Goal: Information Seeking & Learning: Check status

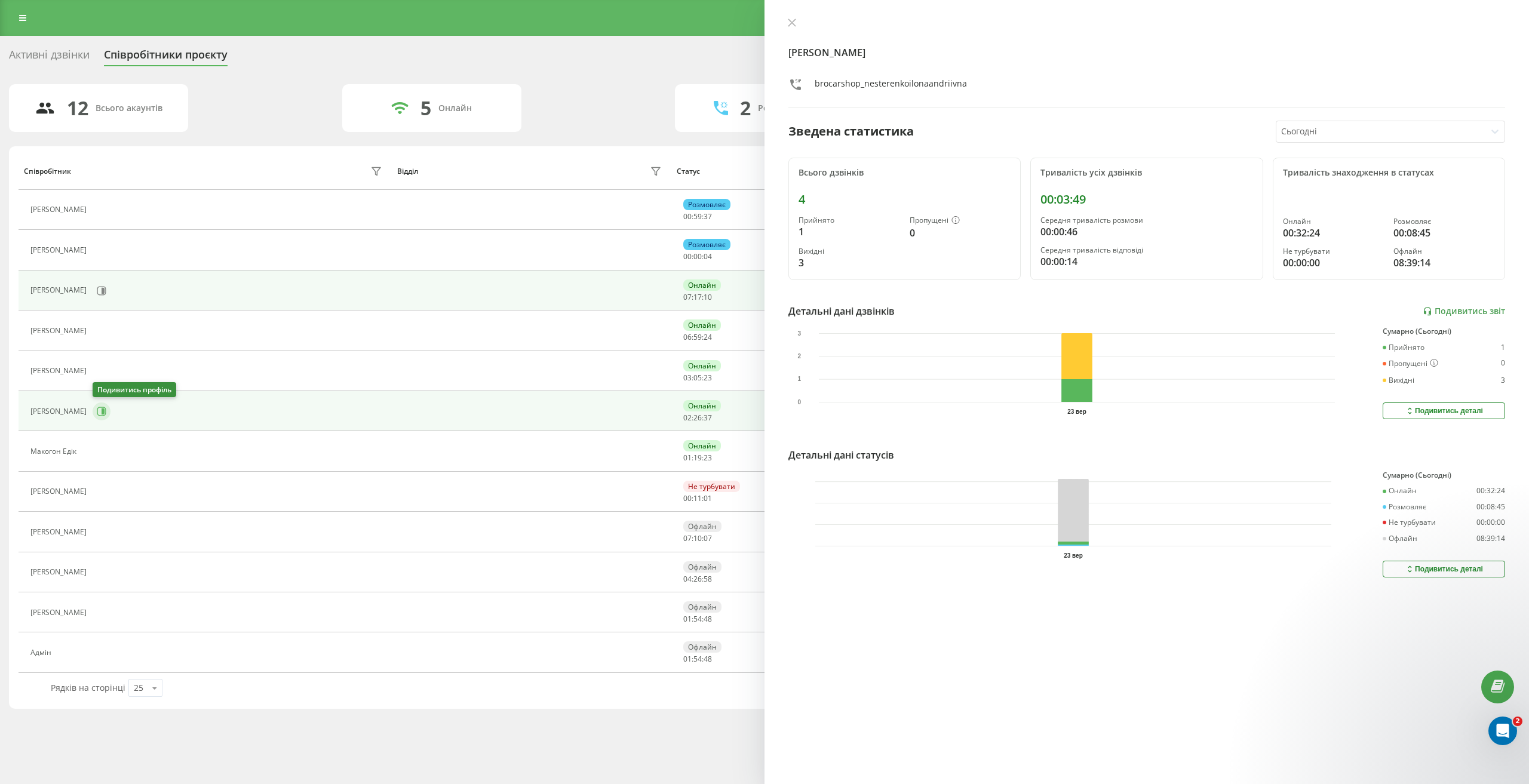
click at [104, 409] on icon at bounding box center [103, 412] width 3 height 6
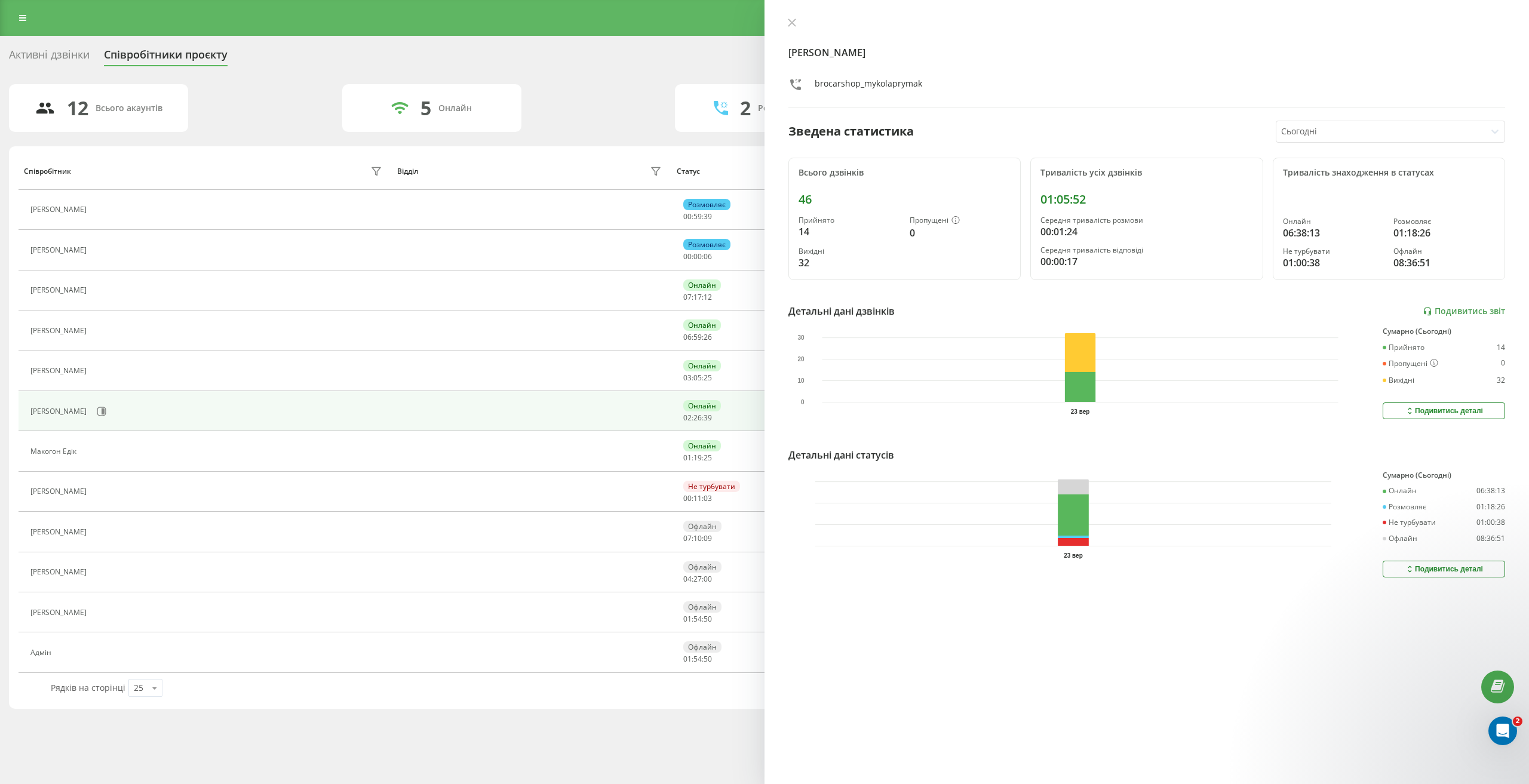
click at [1357, 133] on div at bounding box center [1381, 132] width 200 height 14
click at [1362, 177] on div "Останні 3 дні" at bounding box center [1390, 172] width 228 height 19
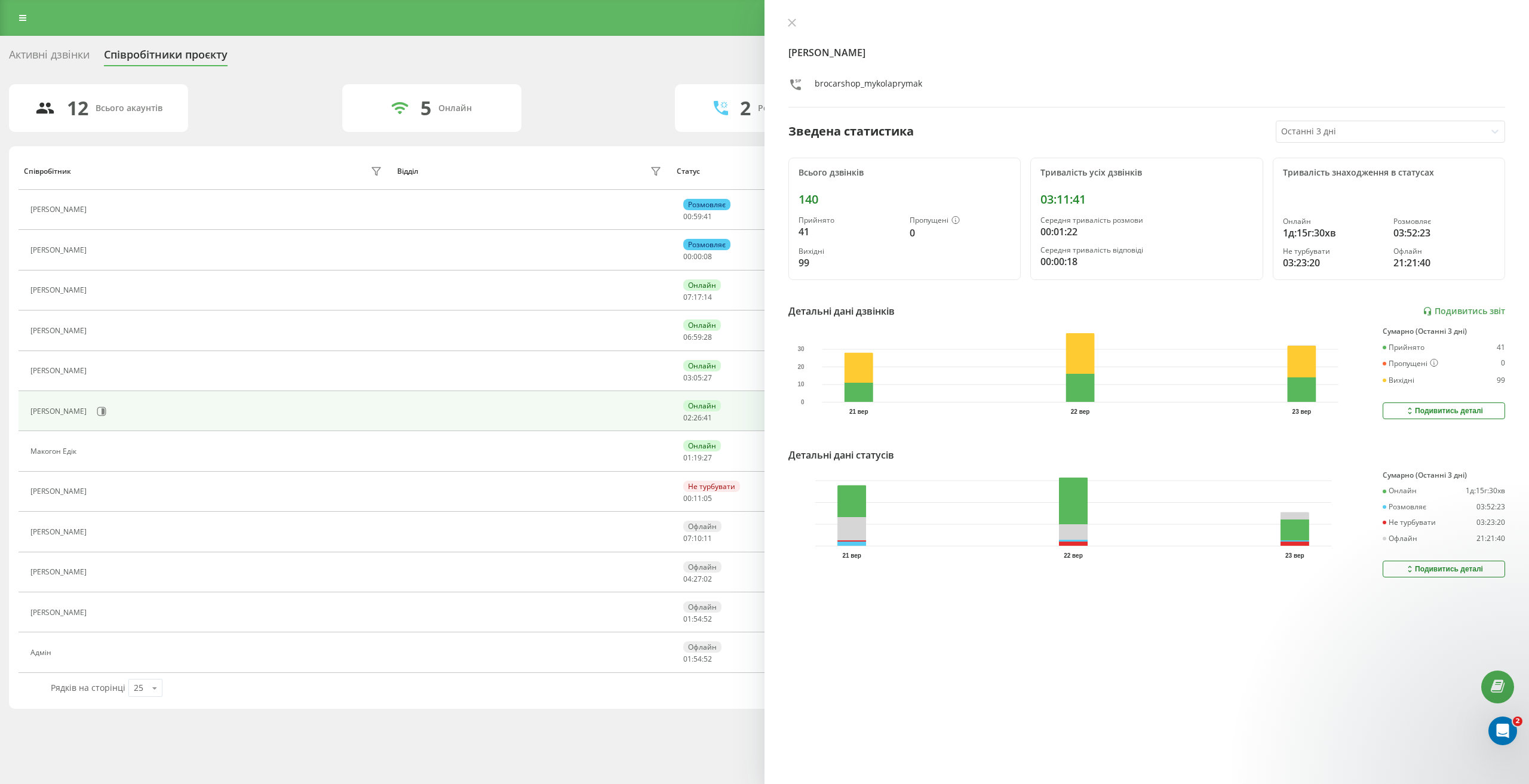
click at [1437, 561] on button "Подивитись деталі" at bounding box center [1443, 569] width 123 height 17
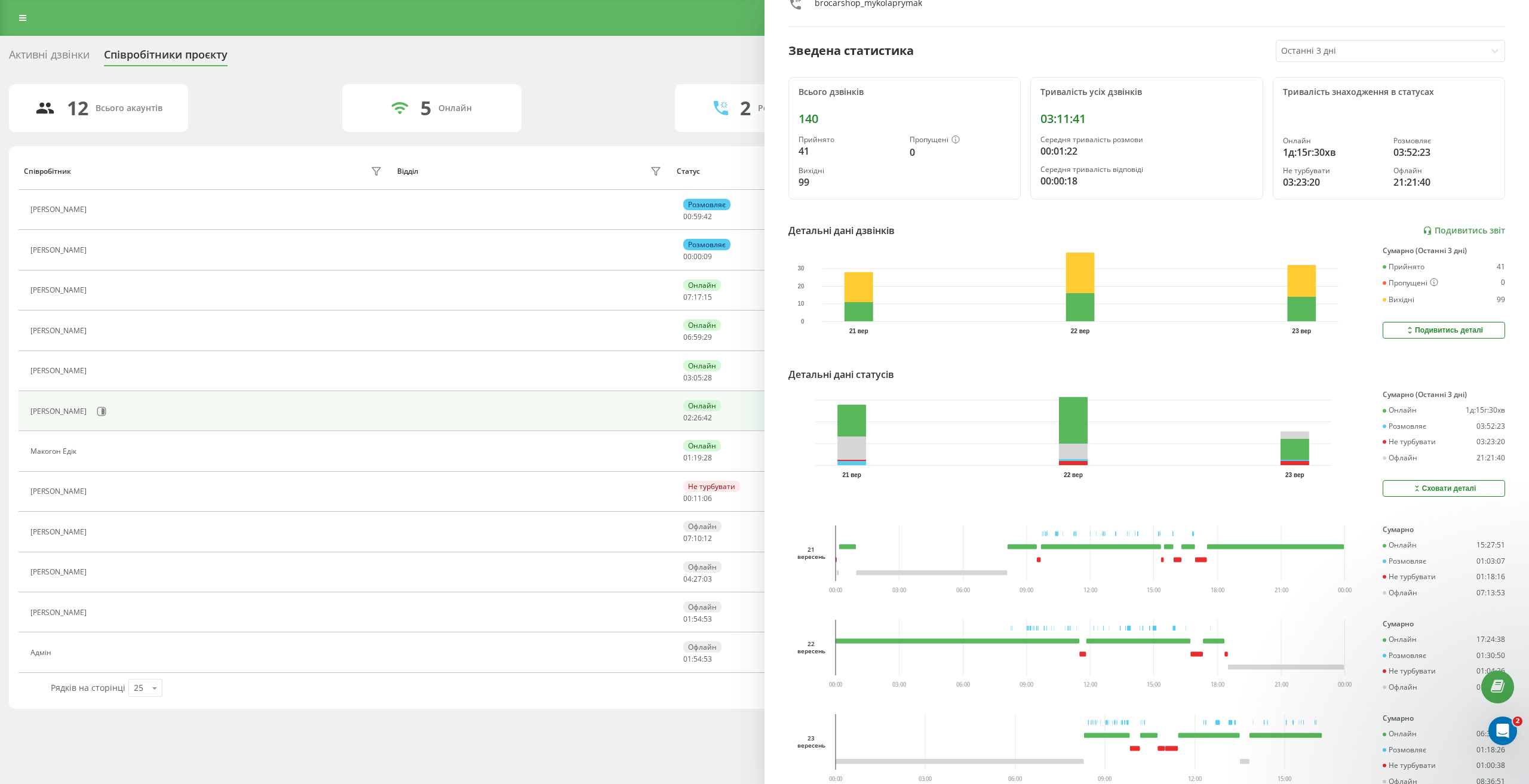
scroll to position [132, 0]
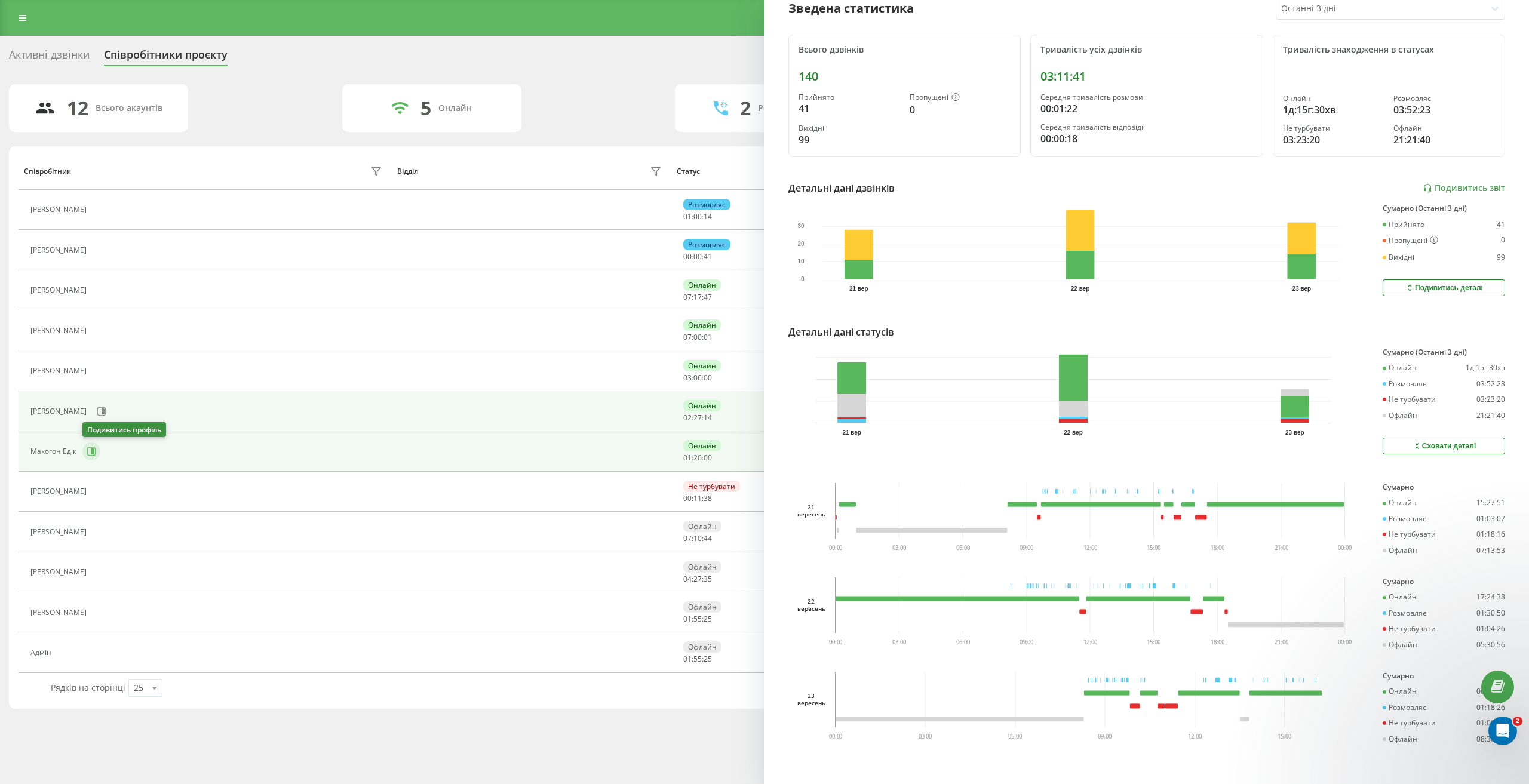
click at [87, 449] on icon at bounding box center [91, 451] width 10 height 10
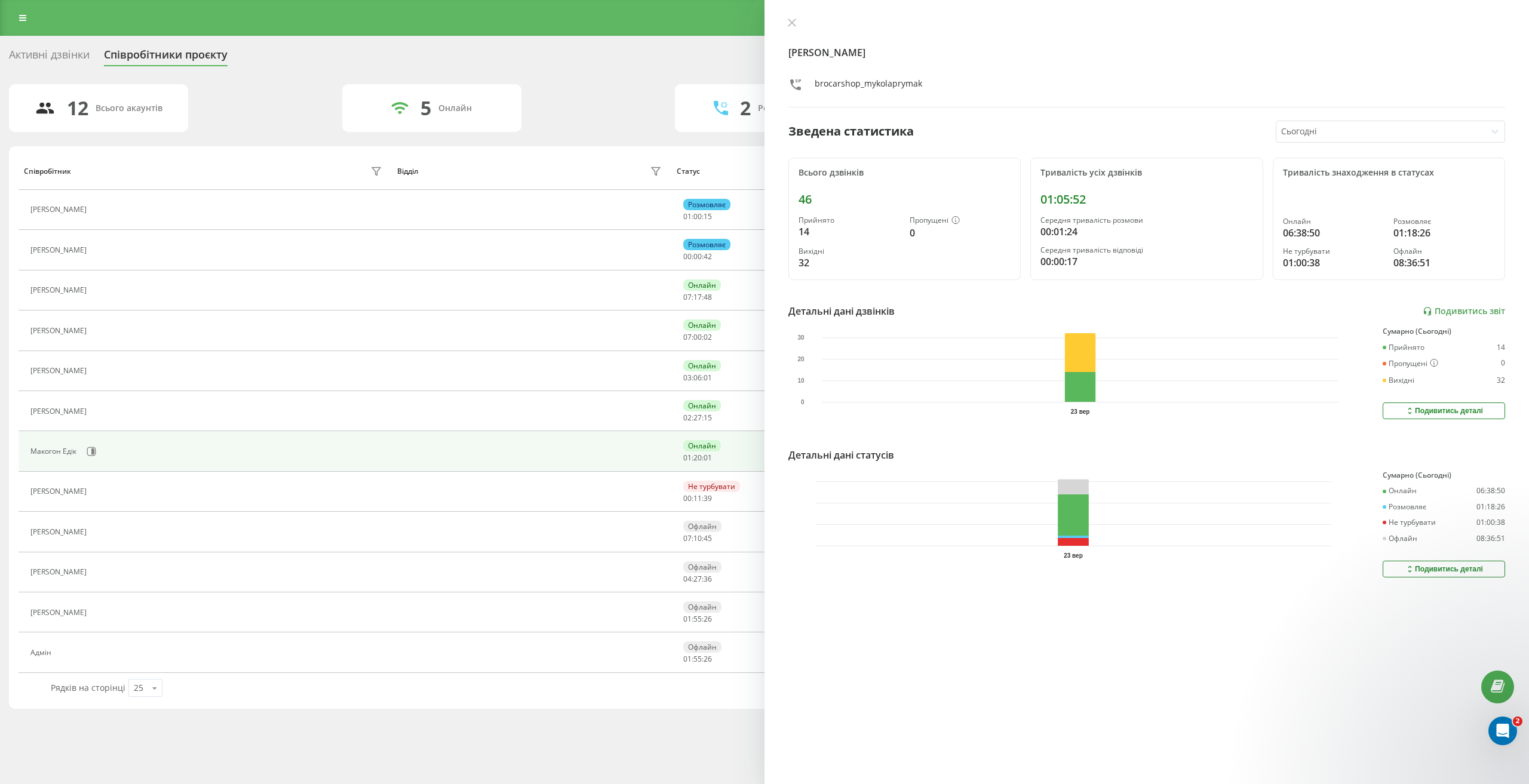
click at [1333, 132] on div at bounding box center [1381, 132] width 200 height 14
click at [1343, 175] on div "Останні 3 дні" at bounding box center [1390, 172] width 228 height 19
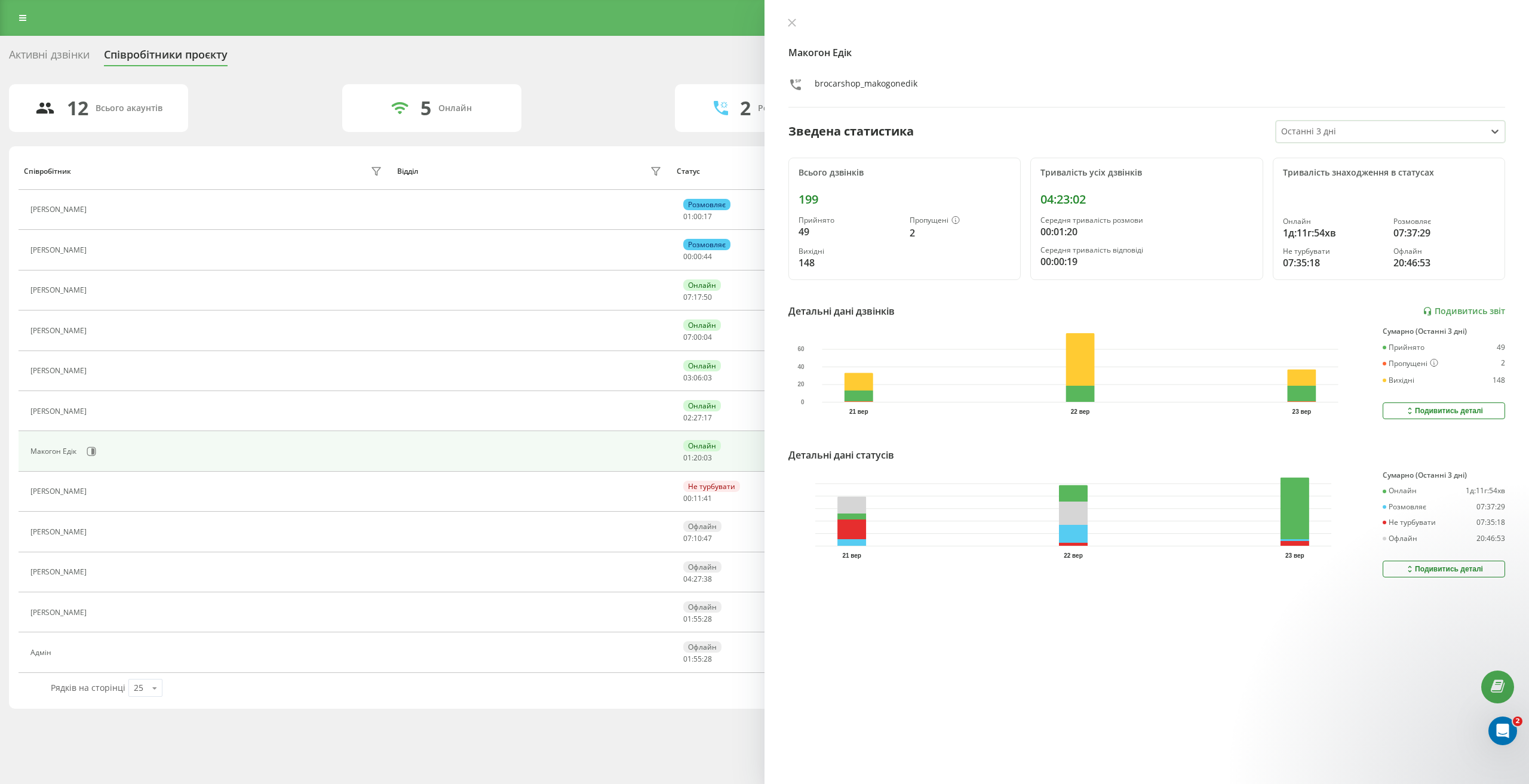
click at [1436, 564] on div "Подивитись деталі" at bounding box center [1444, 569] width 78 height 10
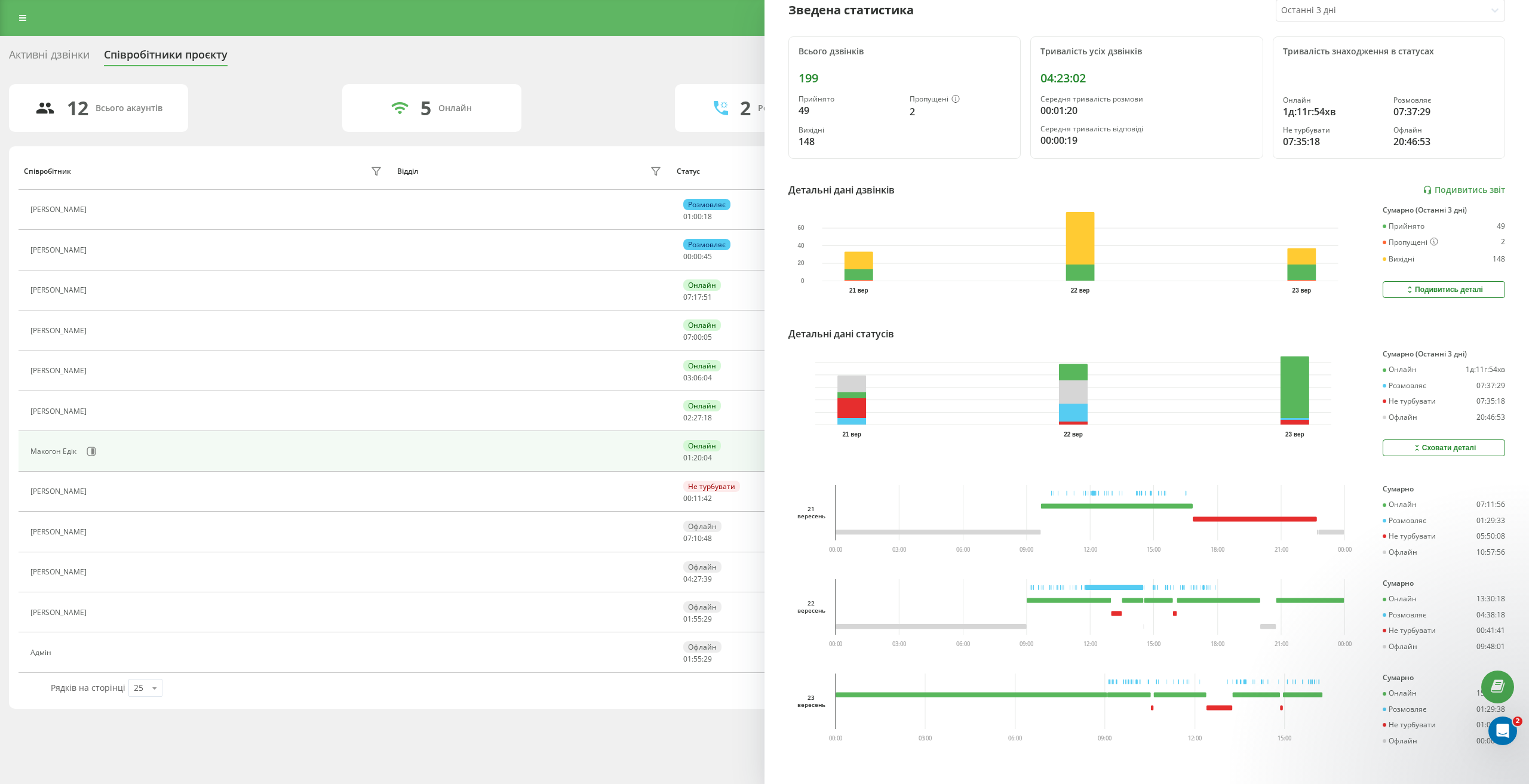
scroll to position [132, 0]
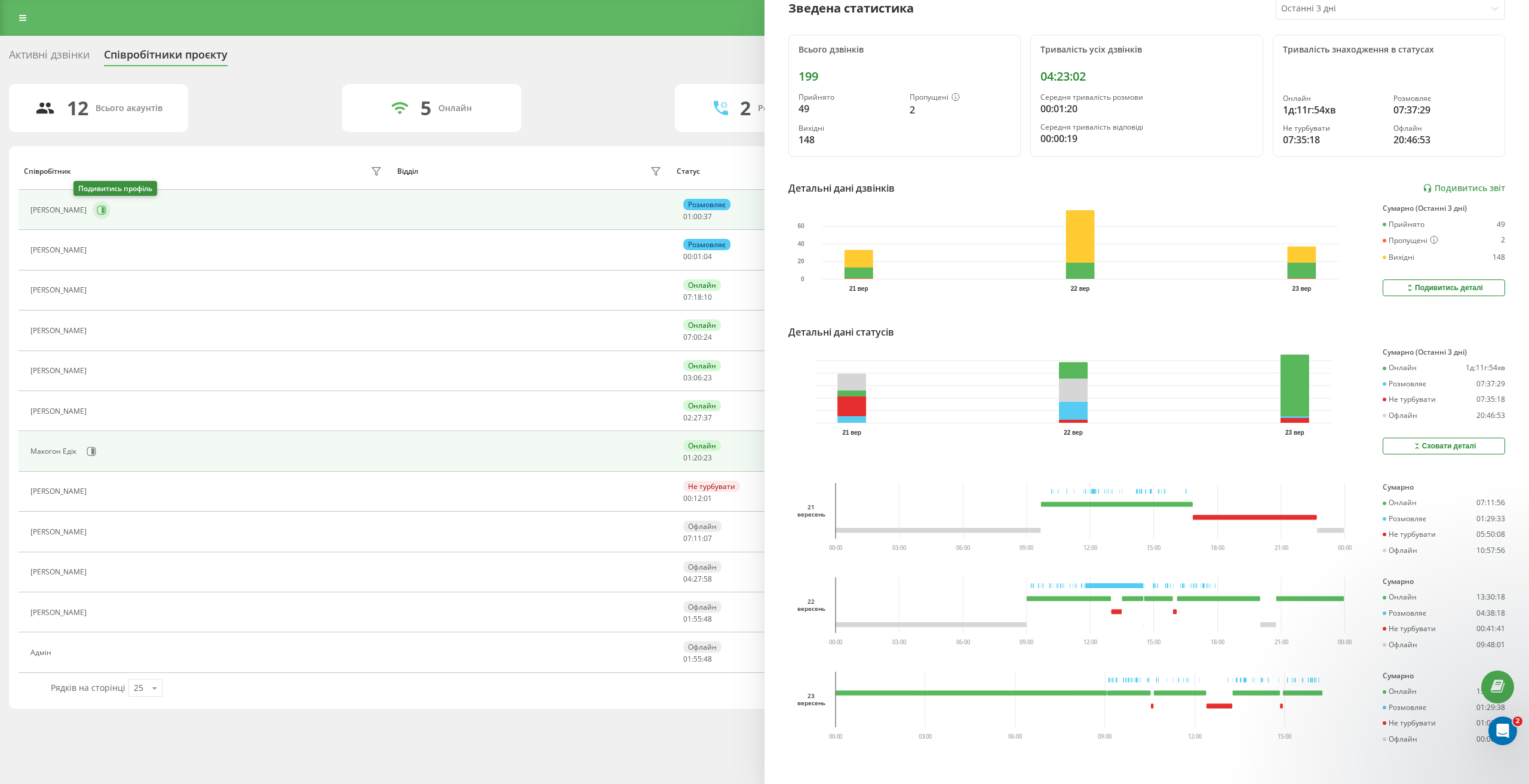
click at [97, 214] on icon at bounding box center [102, 210] width 9 height 9
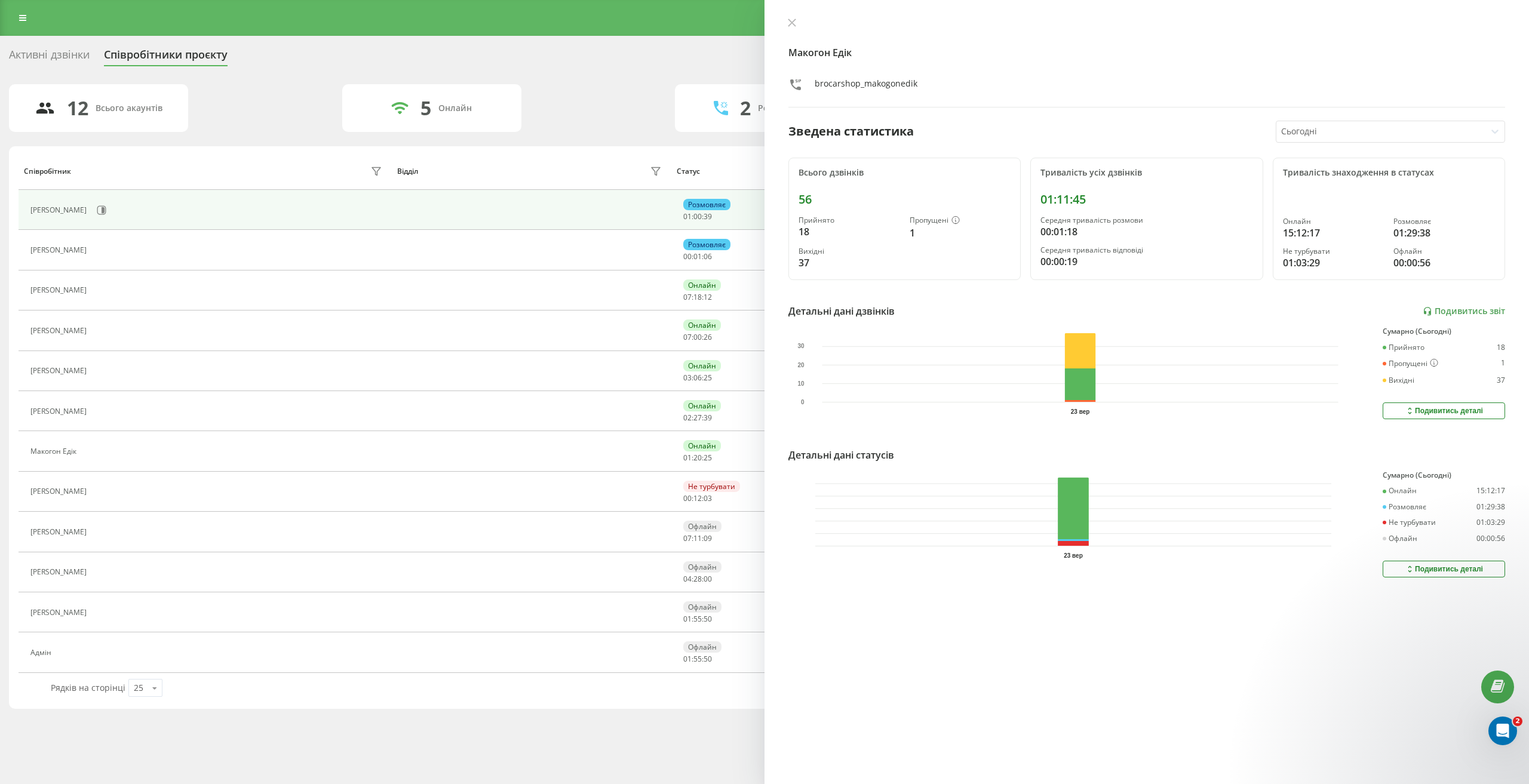
click at [1333, 141] on div "Сьогодні" at bounding box center [1381, 132] width 209 height 21
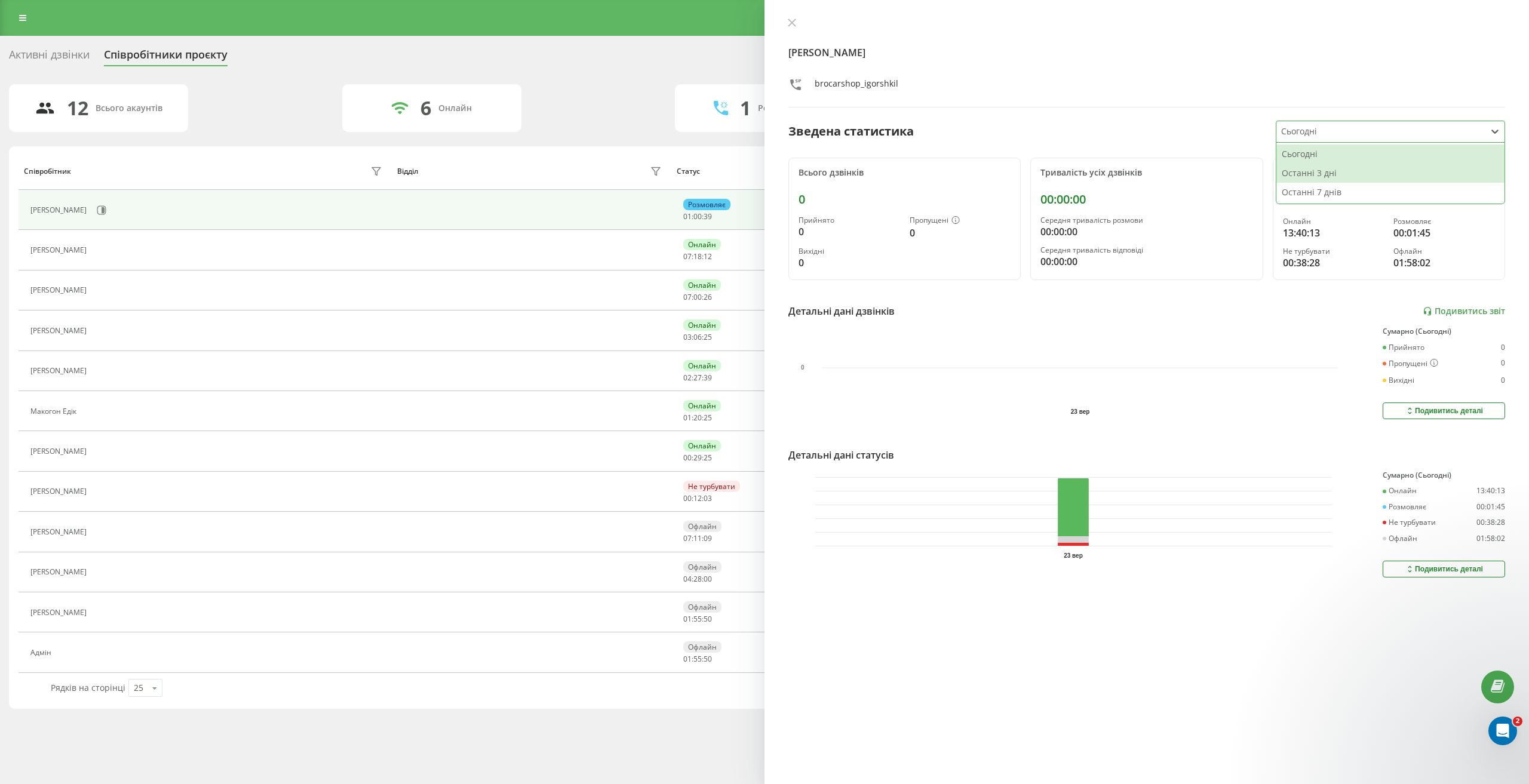
click at [1341, 175] on div "Останні 3 дні" at bounding box center [1390, 172] width 228 height 19
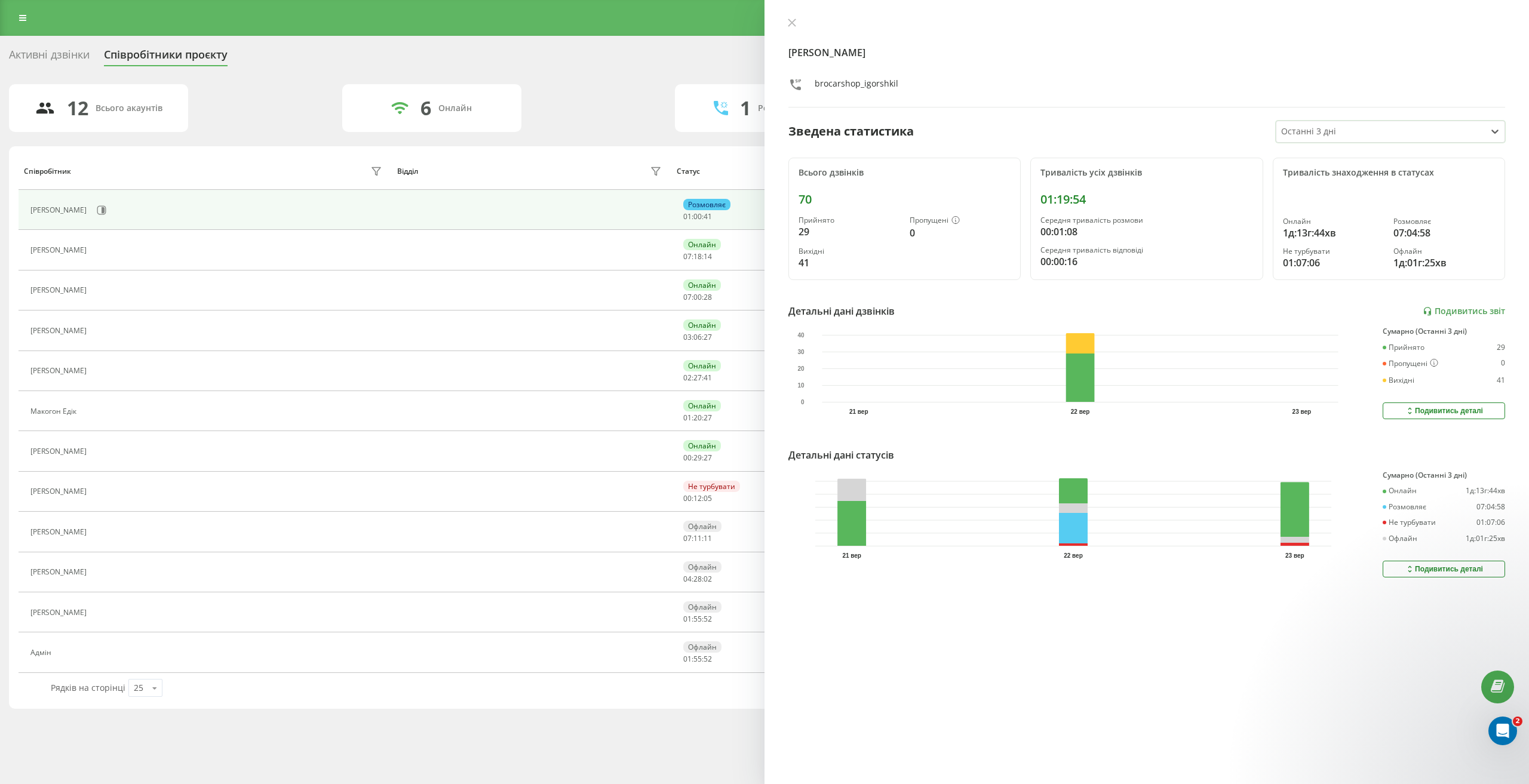
click at [1430, 567] on div "Подивитись деталі" at bounding box center [1444, 569] width 78 height 10
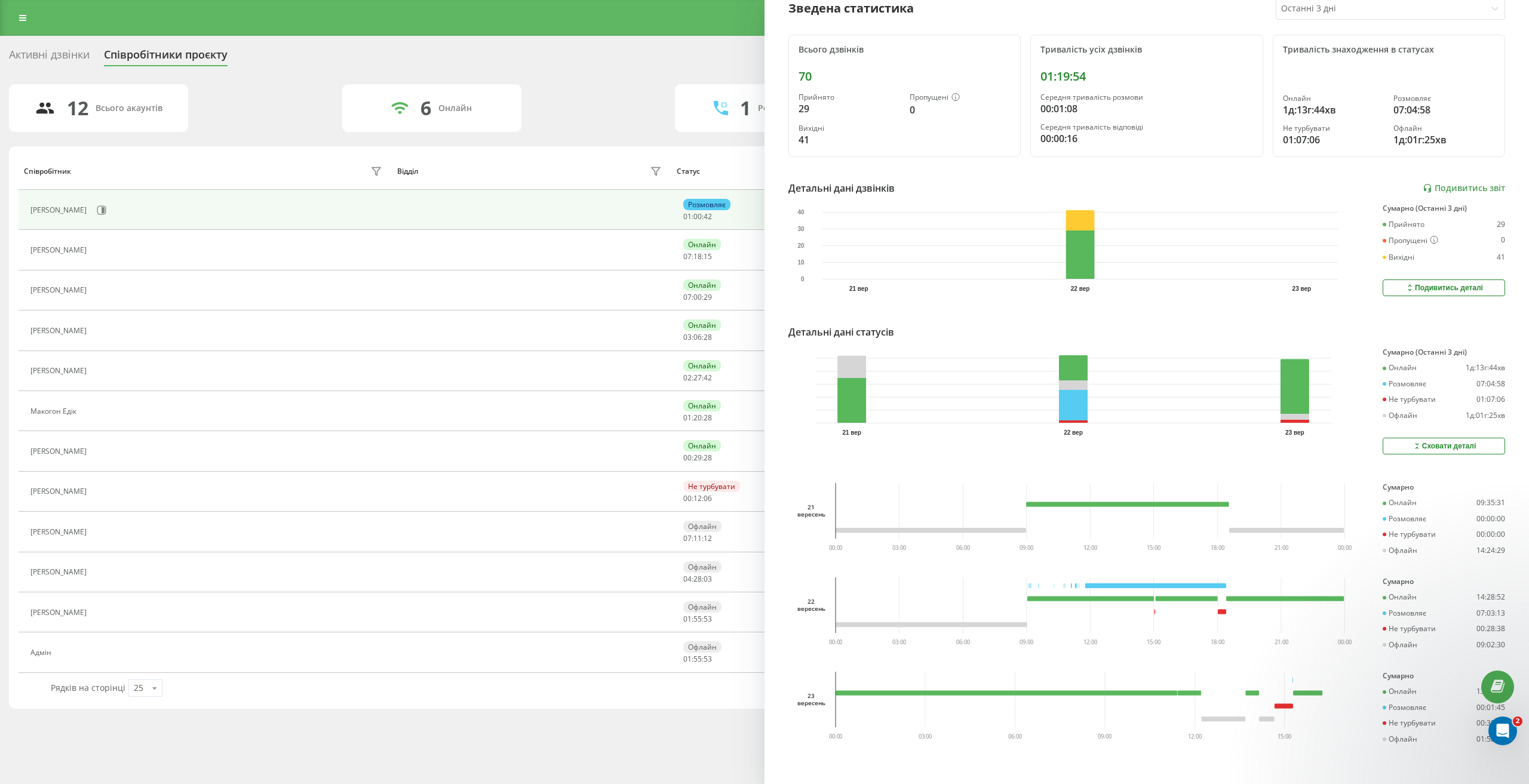
scroll to position [132, 0]
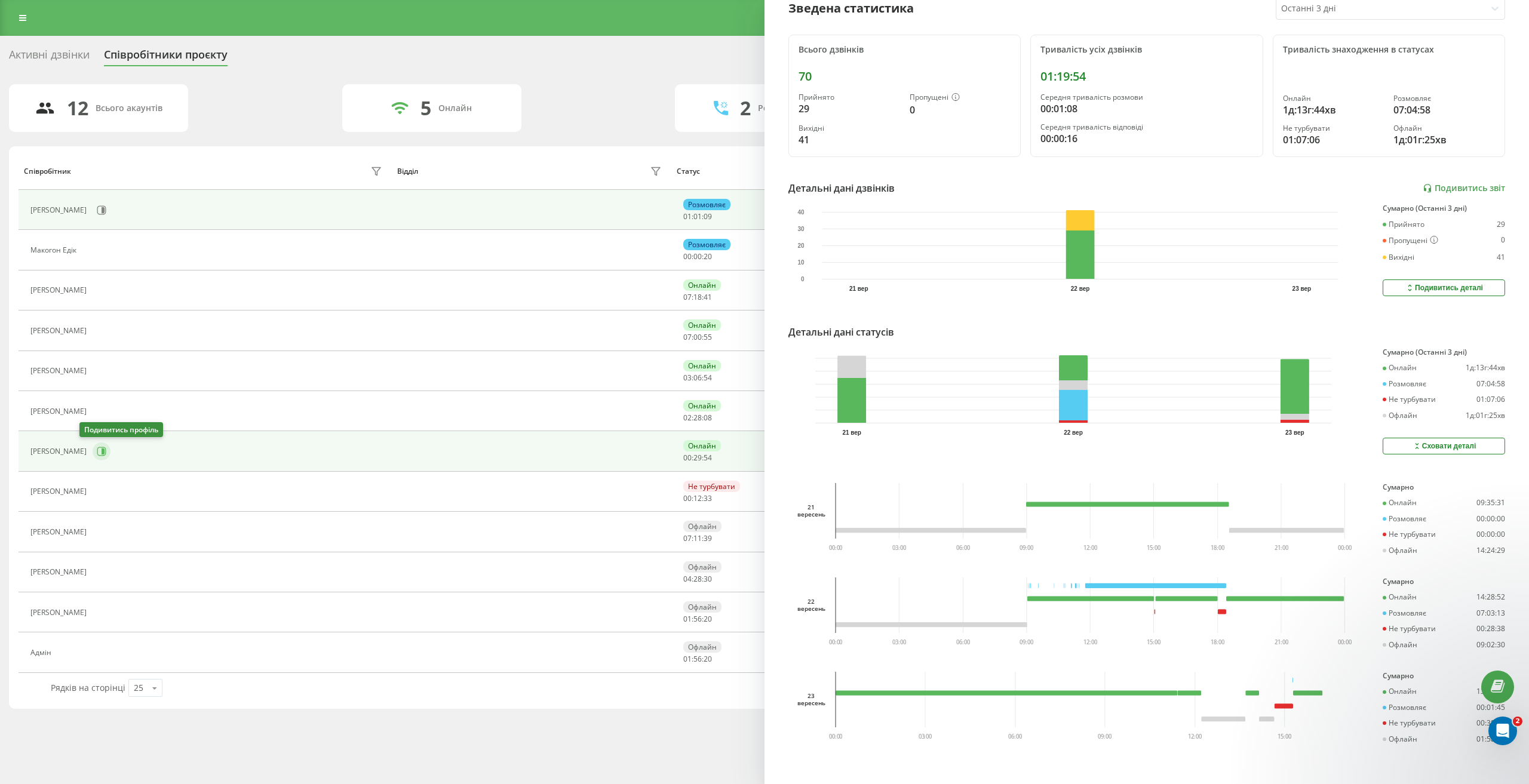
click at [97, 451] on icon at bounding box center [102, 451] width 10 height 10
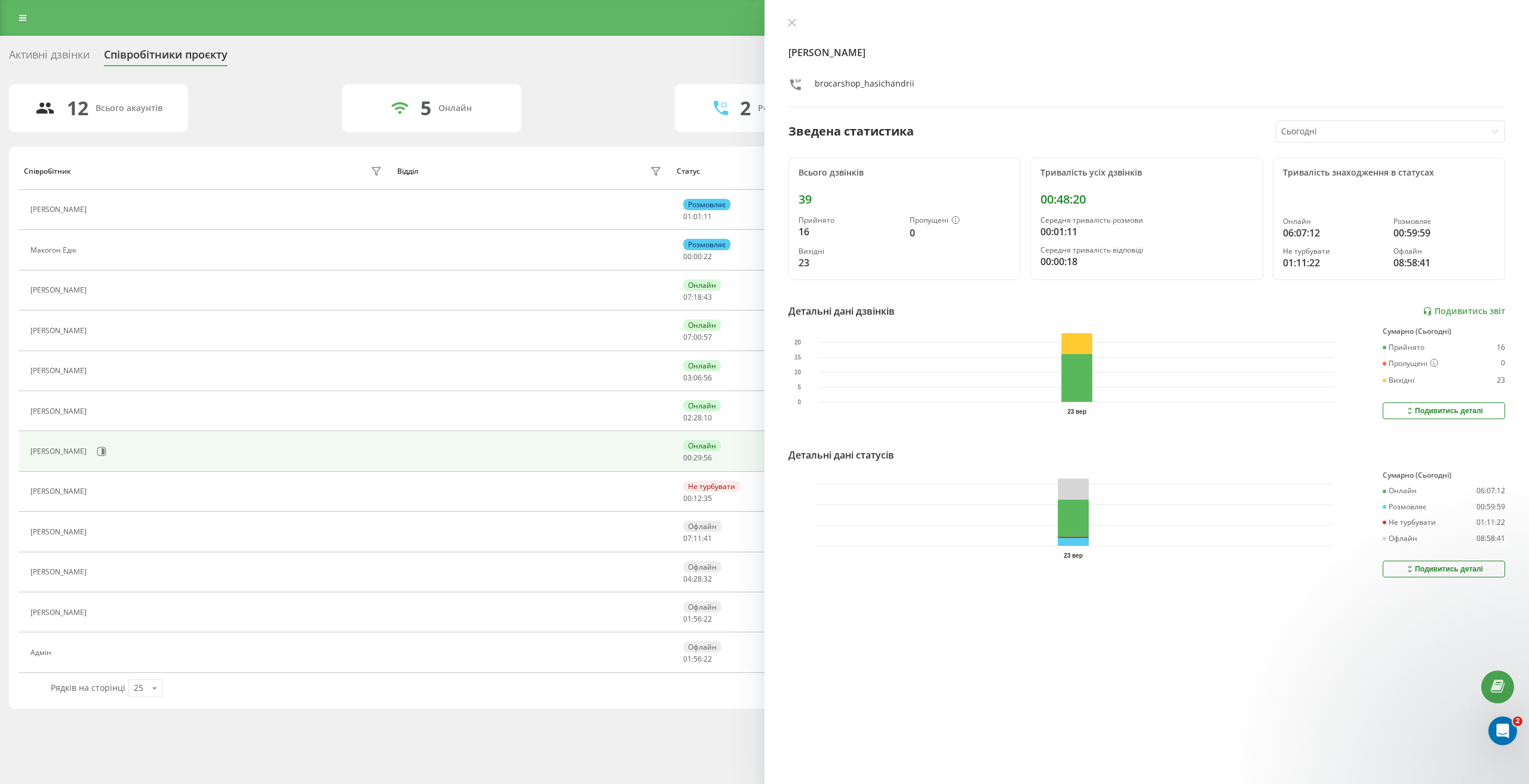
click at [1310, 130] on div at bounding box center [1381, 132] width 200 height 14
click at [1312, 176] on div "Останні 3 дні" at bounding box center [1390, 172] width 228 height 19
click at [1437, 570] on div "Подивитись деталі" at bounding box center [1444, 569] width 78 height 10
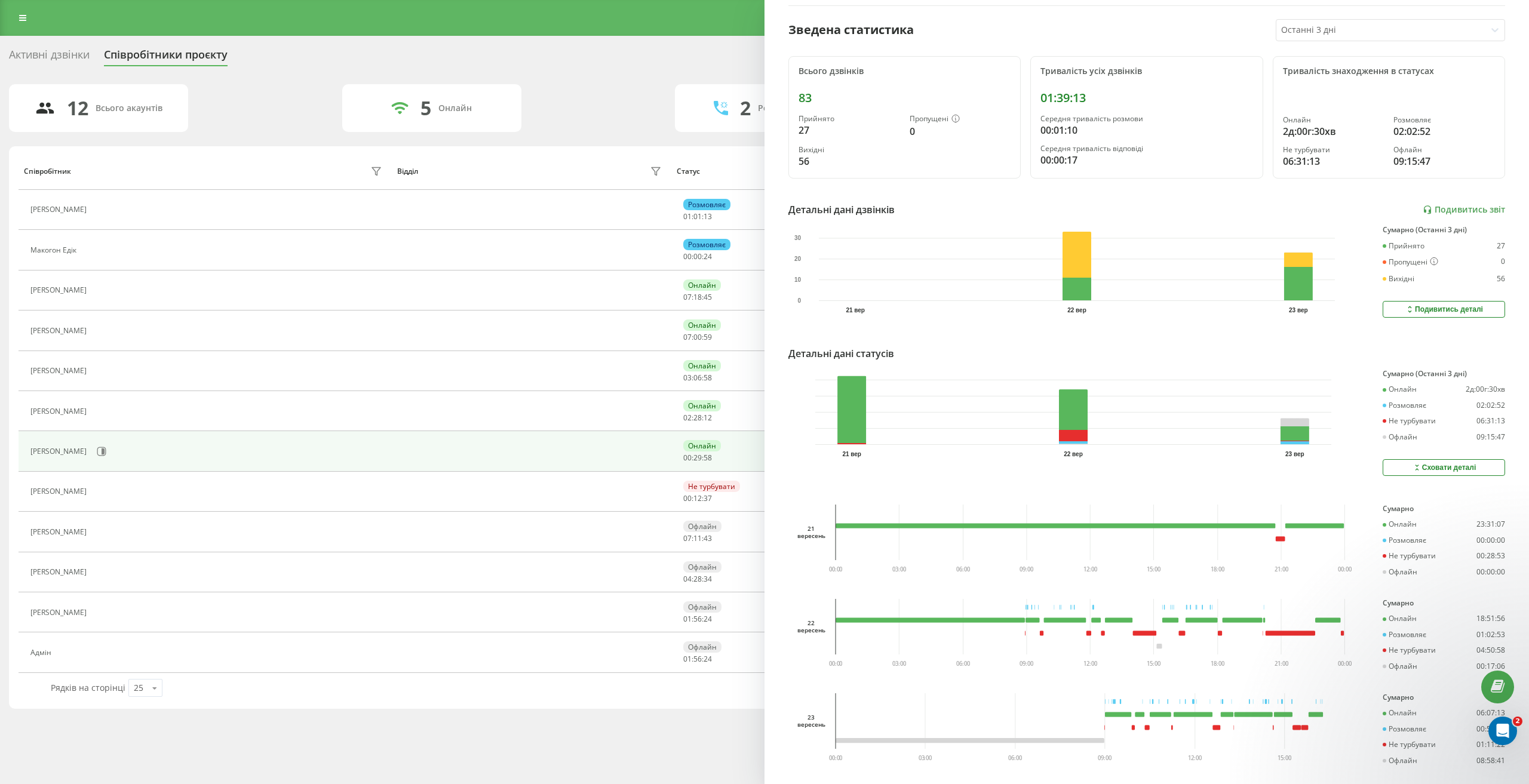
scroll to position [132, 0]
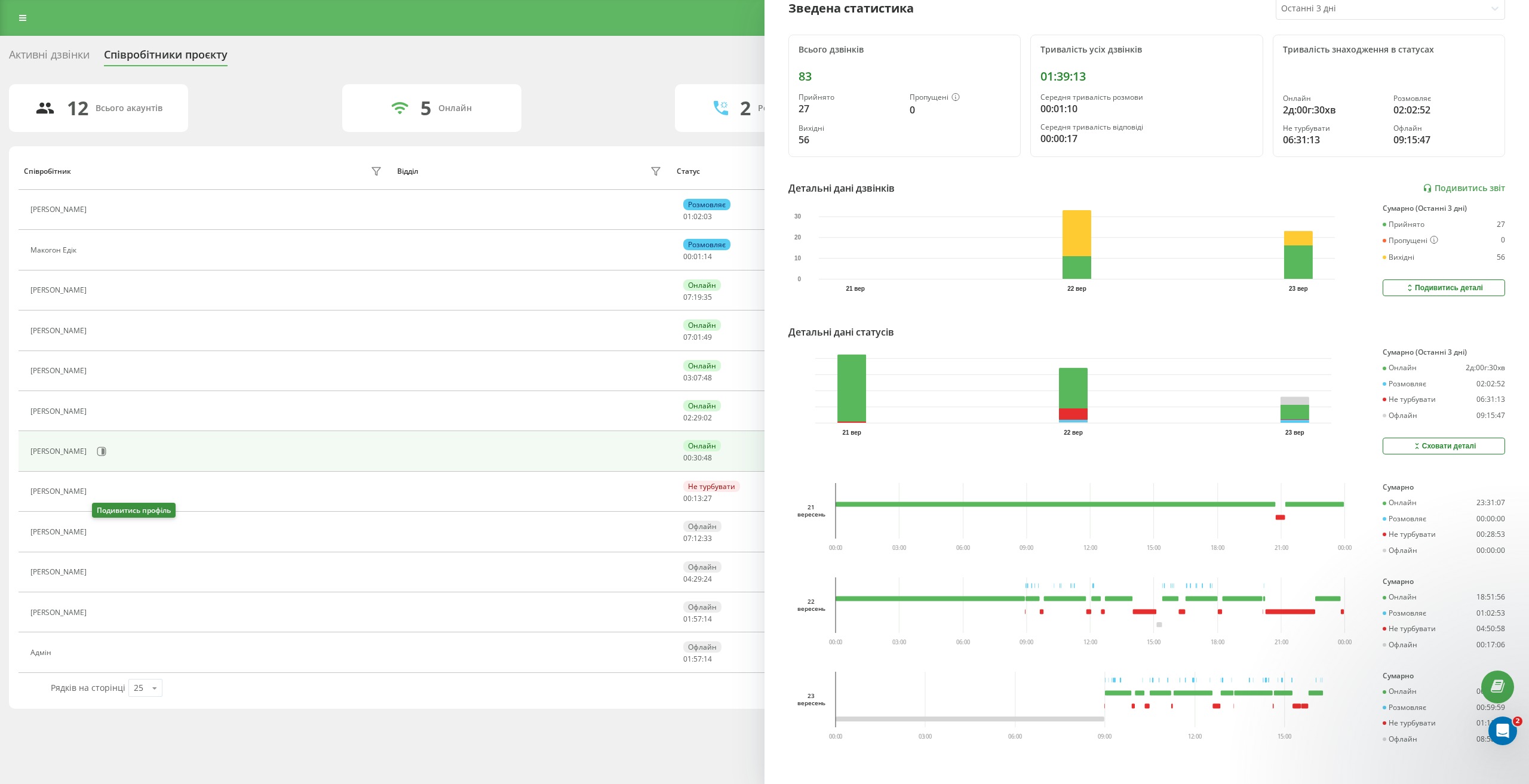
click at [98, 533] on icon at bounding box center [99, 531] width 10 height 10
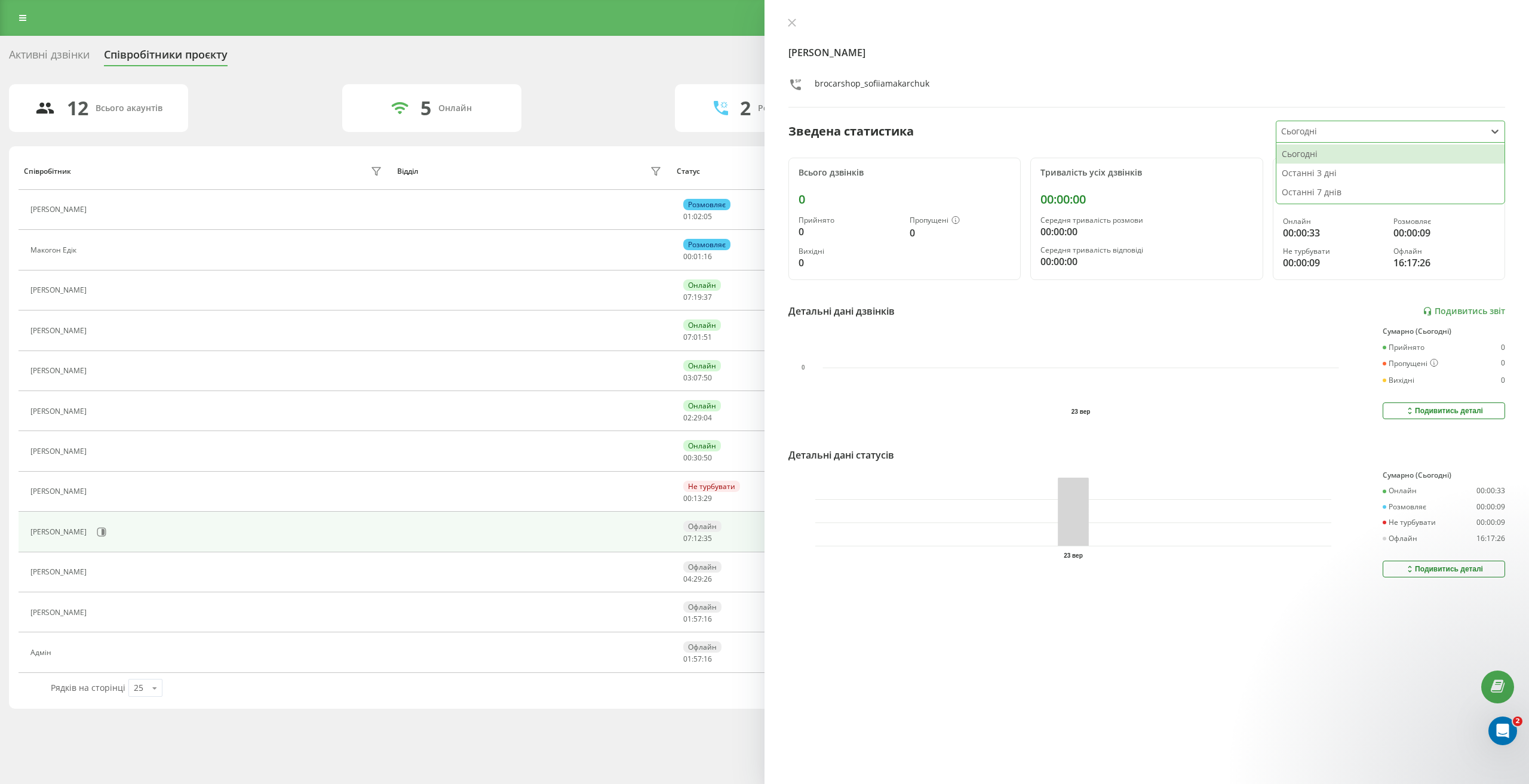
click at [1323, 137] on div at bounding box center [1381, 132] width 200 height 14
click at [1326, 174] on div "Останні 3 дні" at bounding box center [1390, 172] width 228 height 19
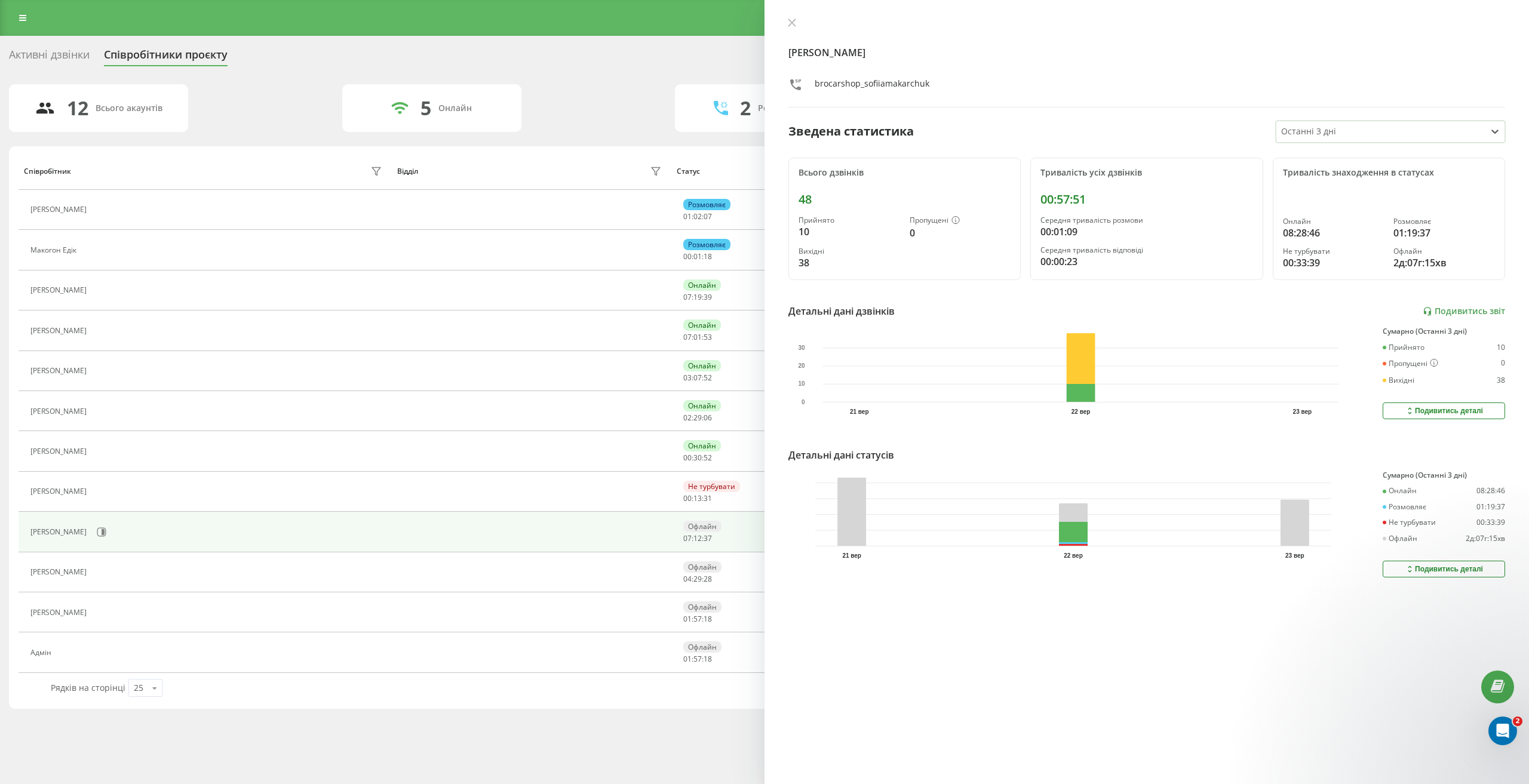
click at [1433, 567] on div "Подивитись деталі" at bounding box center [1444, 569] width 78 height 10
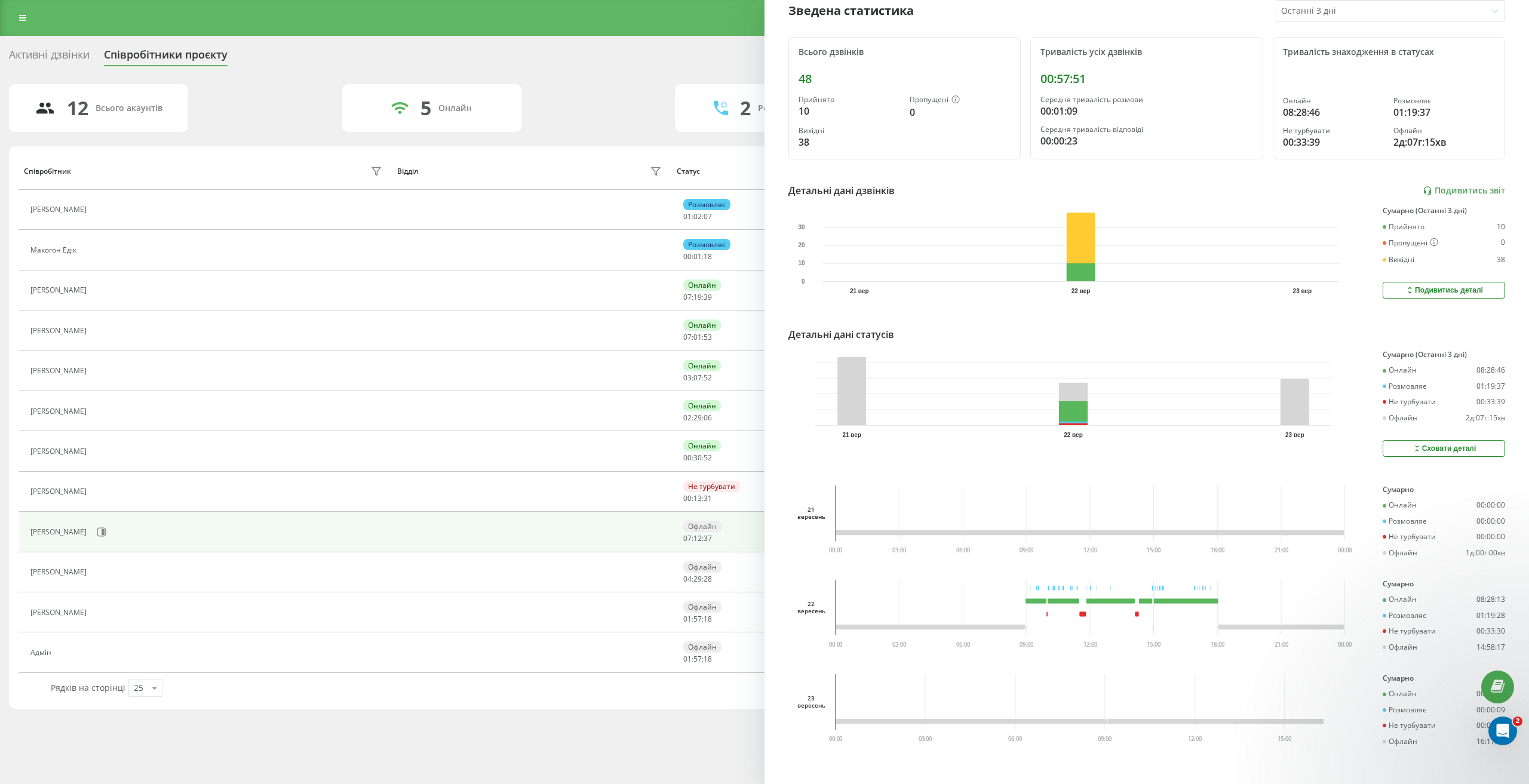
scroll to position [132, 0]
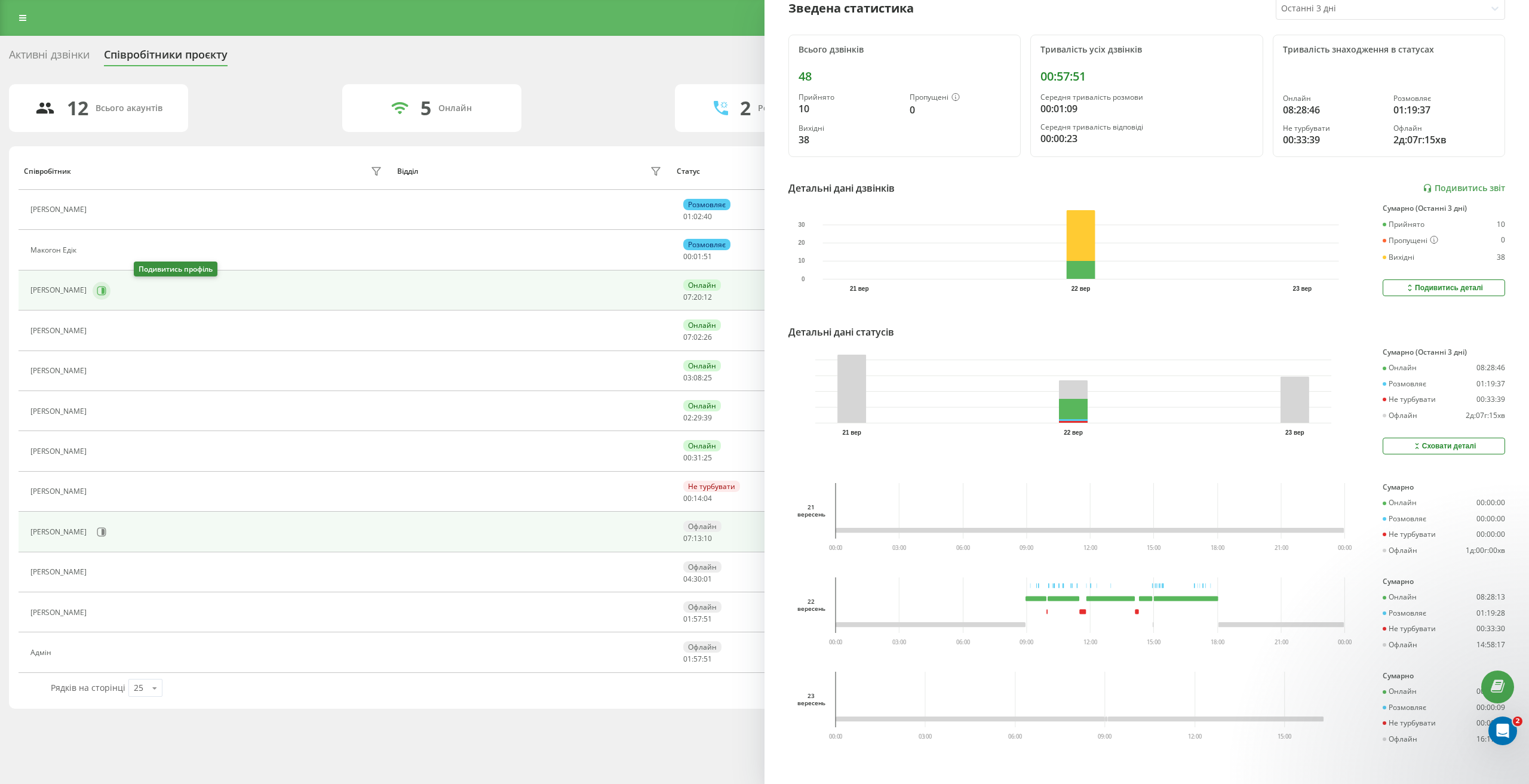
click at [111, 290] on button at bounding box center [102, 290] width 18 height 18
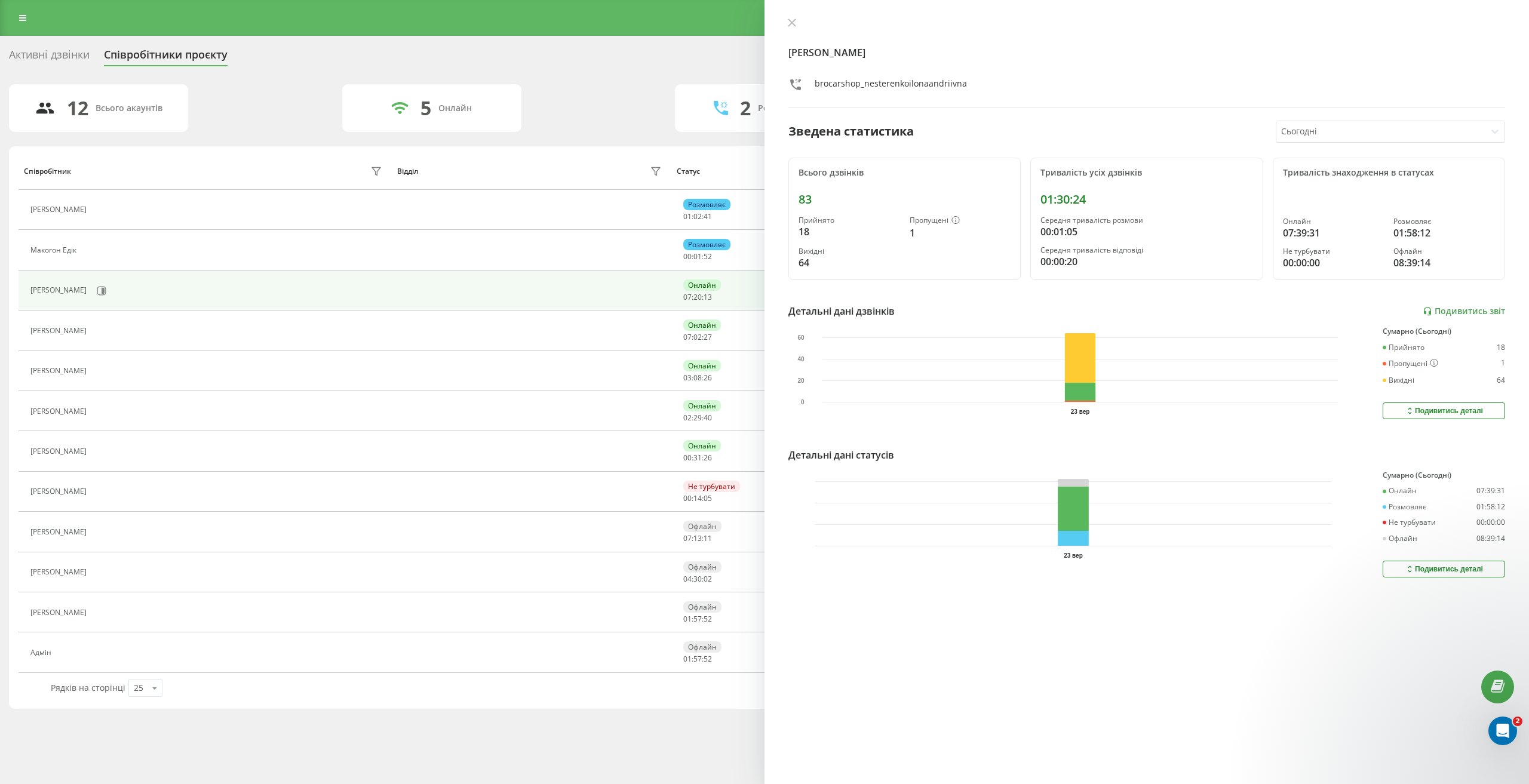
click at [1290, 129] on div at bounding box center [1381, 132] width 200 height 14
click at [1295, 178] on div "Останні 3 дні" at bounding box center [1390, 172] width 228 height 19
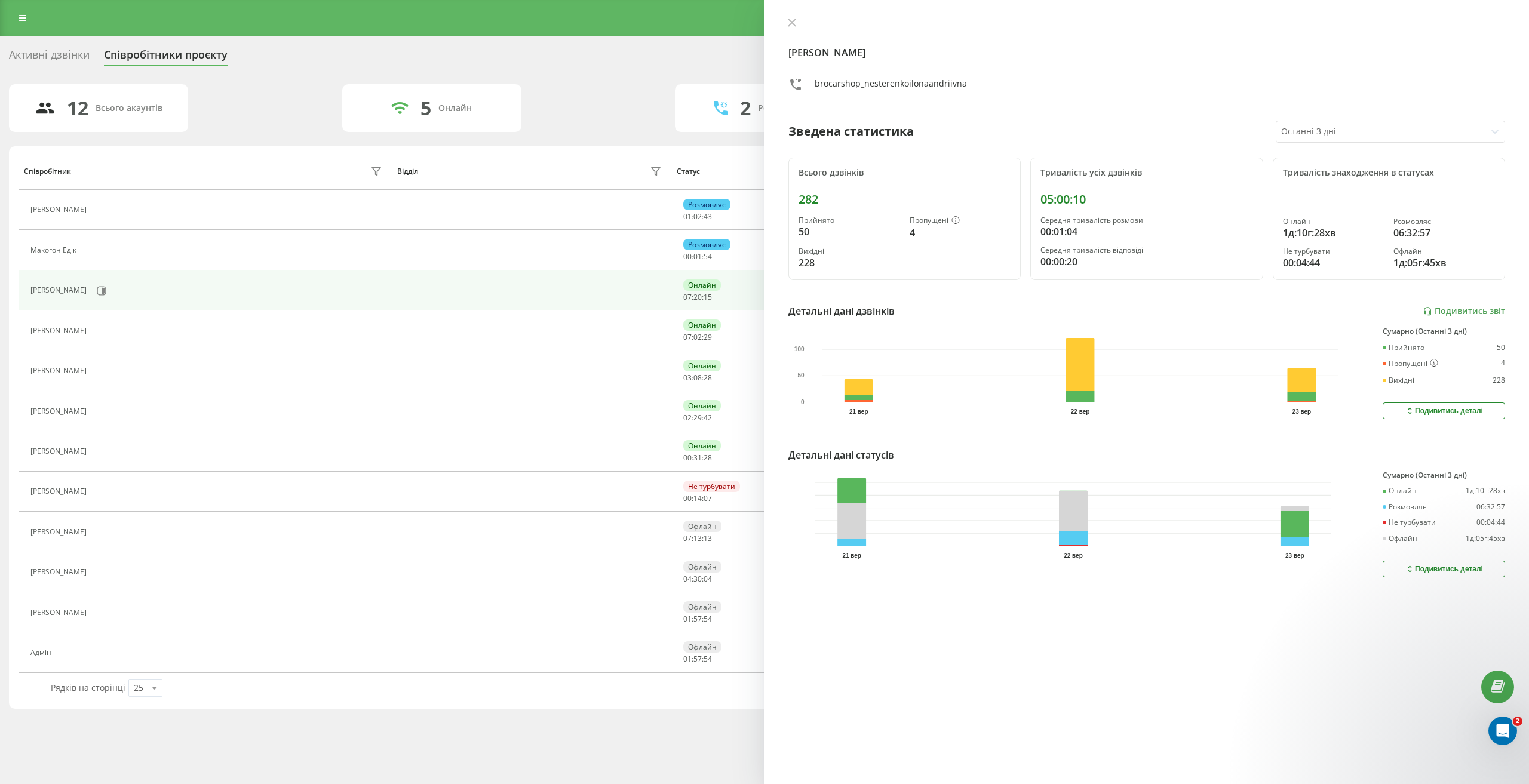
click at [1440, 569] on div "Подивитись деталі" at bounding box center [1444, 569] width 78 height 10
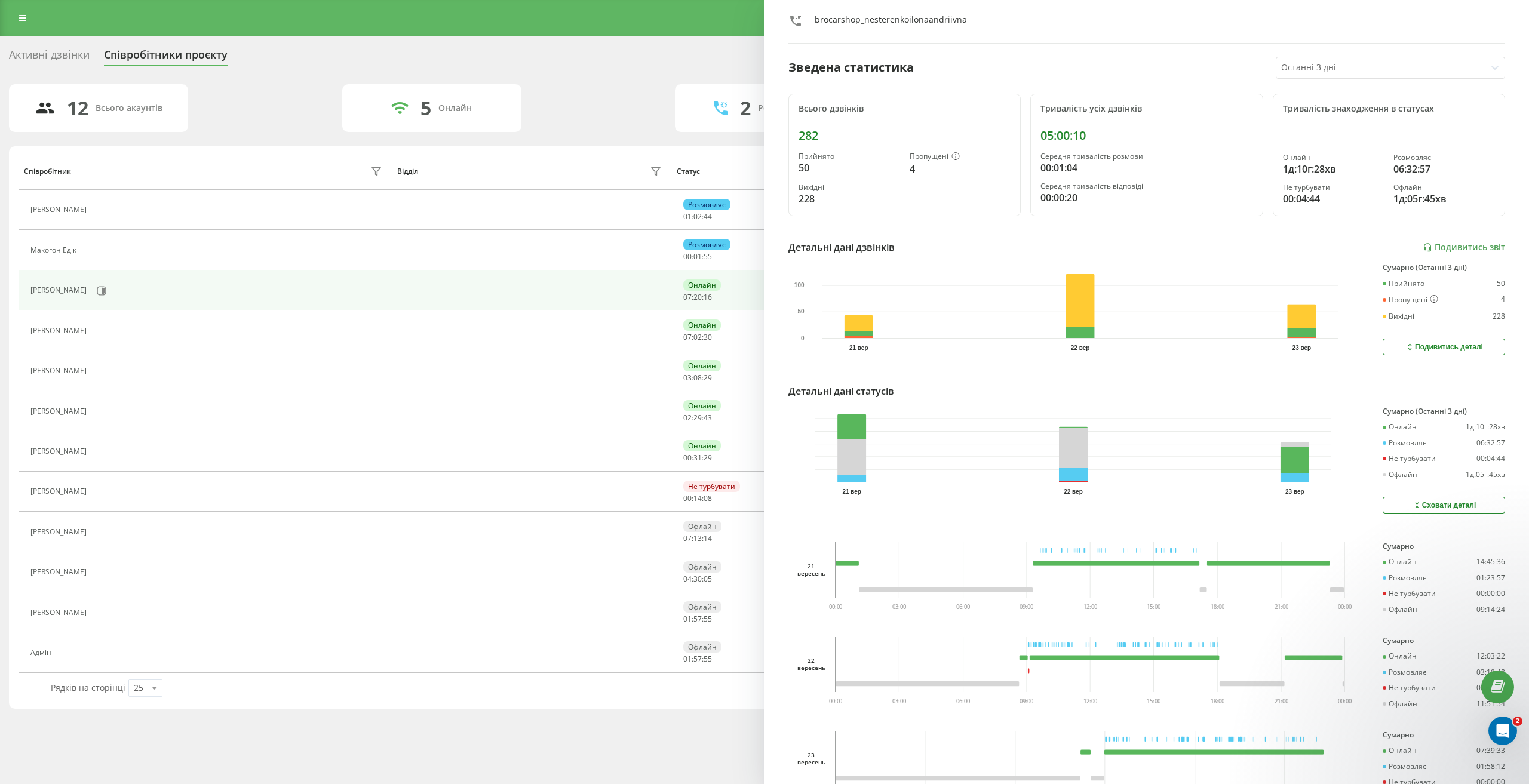
scroll to position [132, 0]
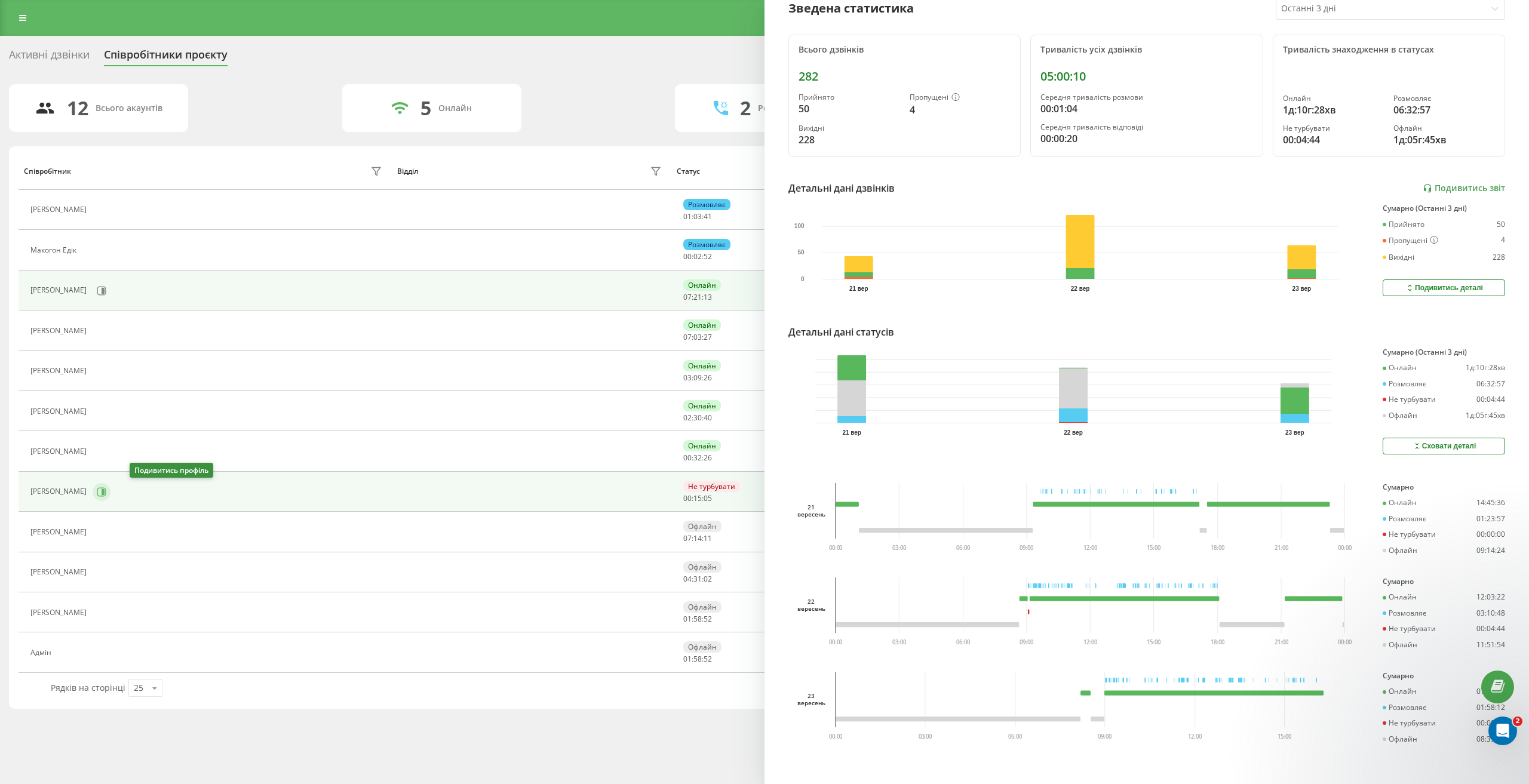
click at [106, 491] on icon at bounding box center [102, 491] width 9 height 9
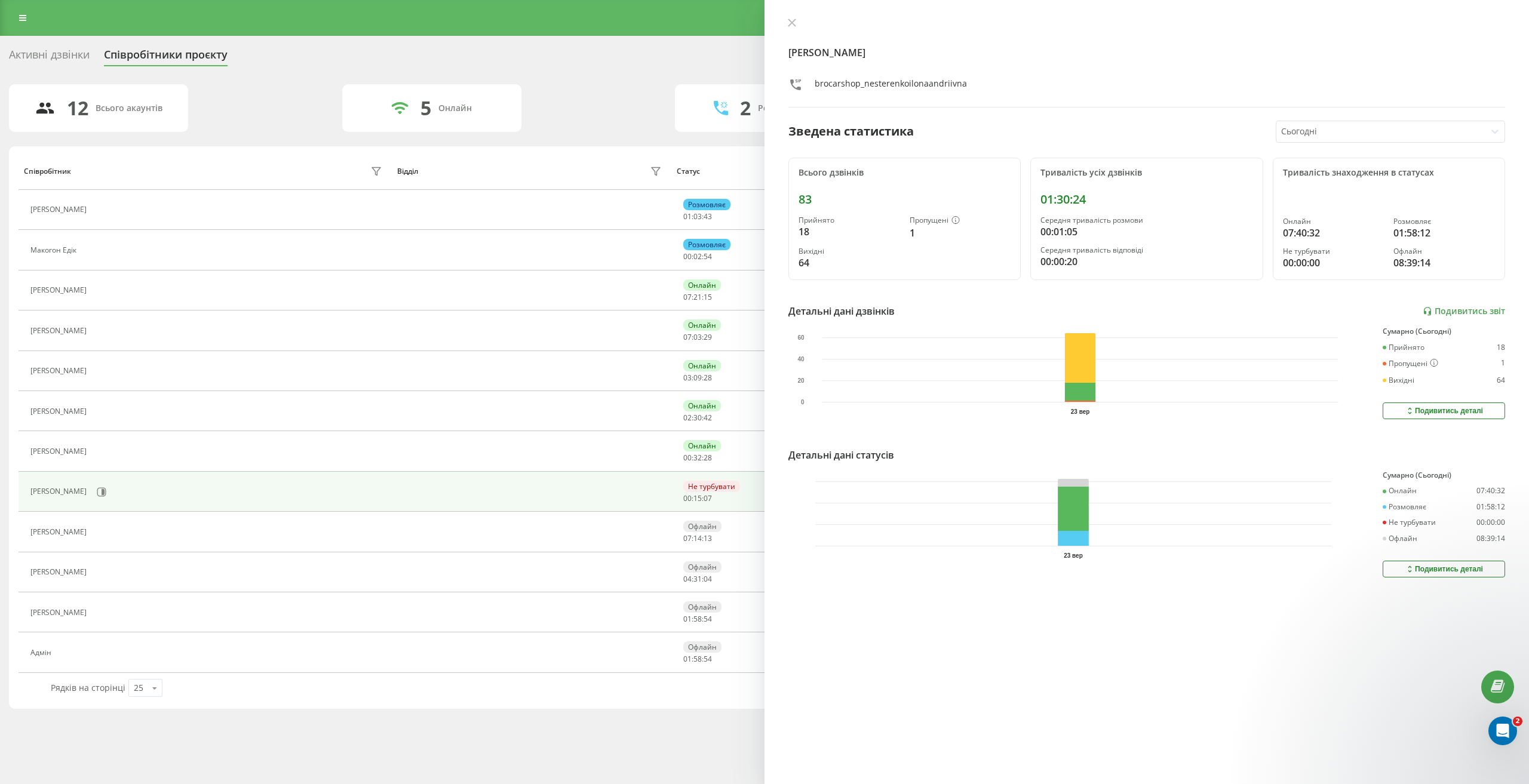
click at [1314, 138] on div at bounding box center [1381, 132] width 200 height 14
click at [1323, 175] on div "Останні 3 дні" at bounding box center [1390, 172] width 228 height 19
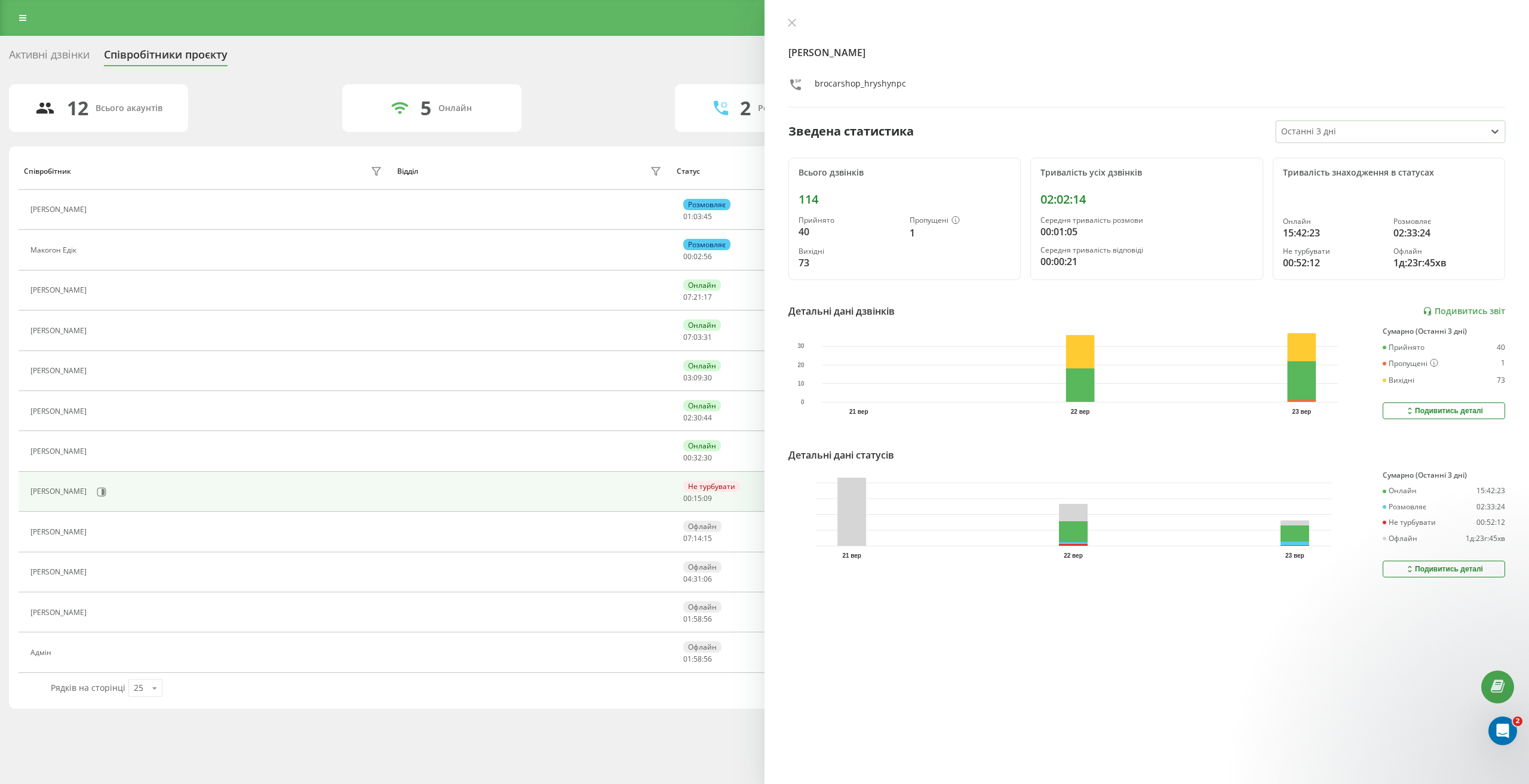
click at [1414, 567] on div "Подивитись деталі" at bounding box center [1444, 569] width 78 height 10
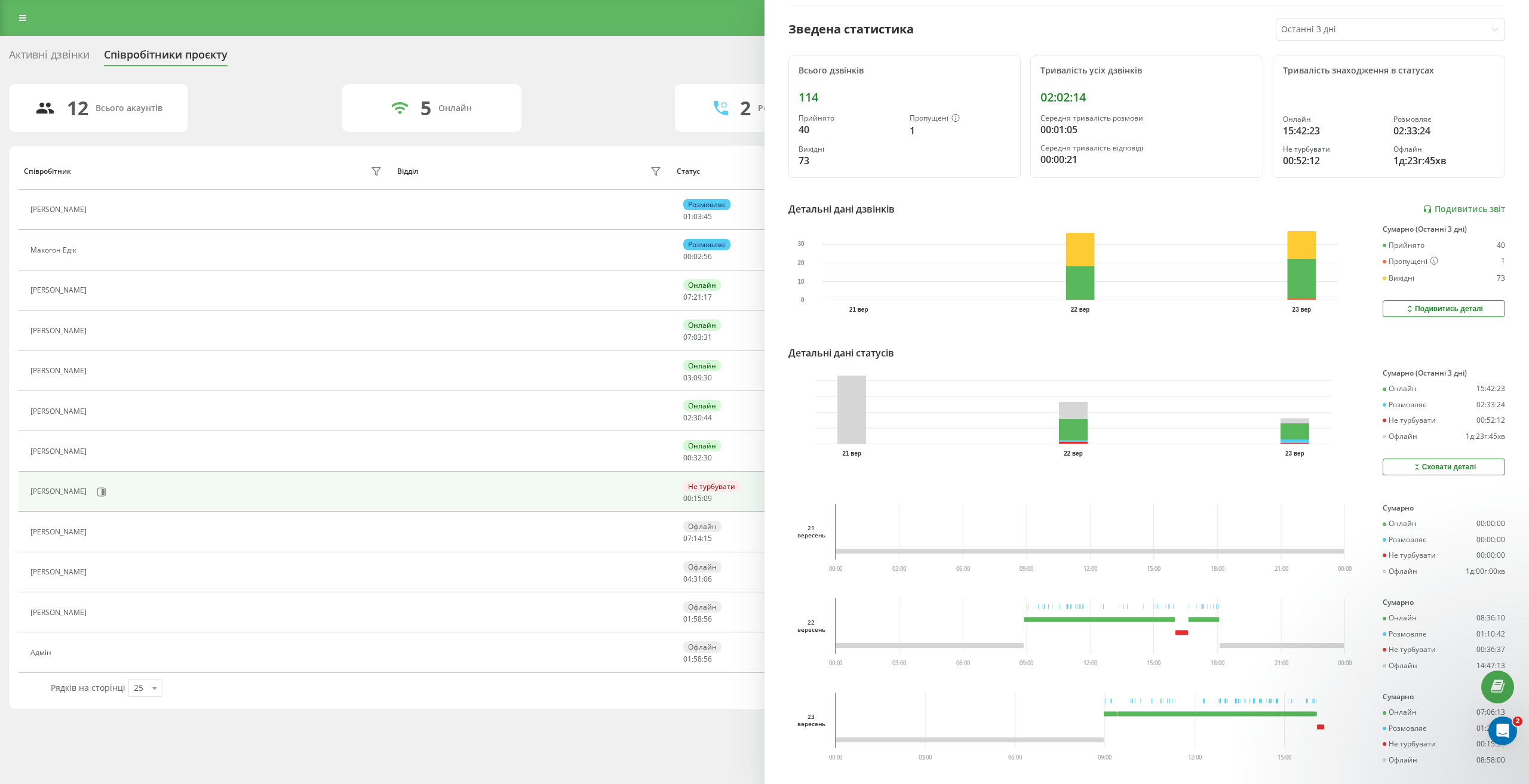
scroll to position [132, 0]
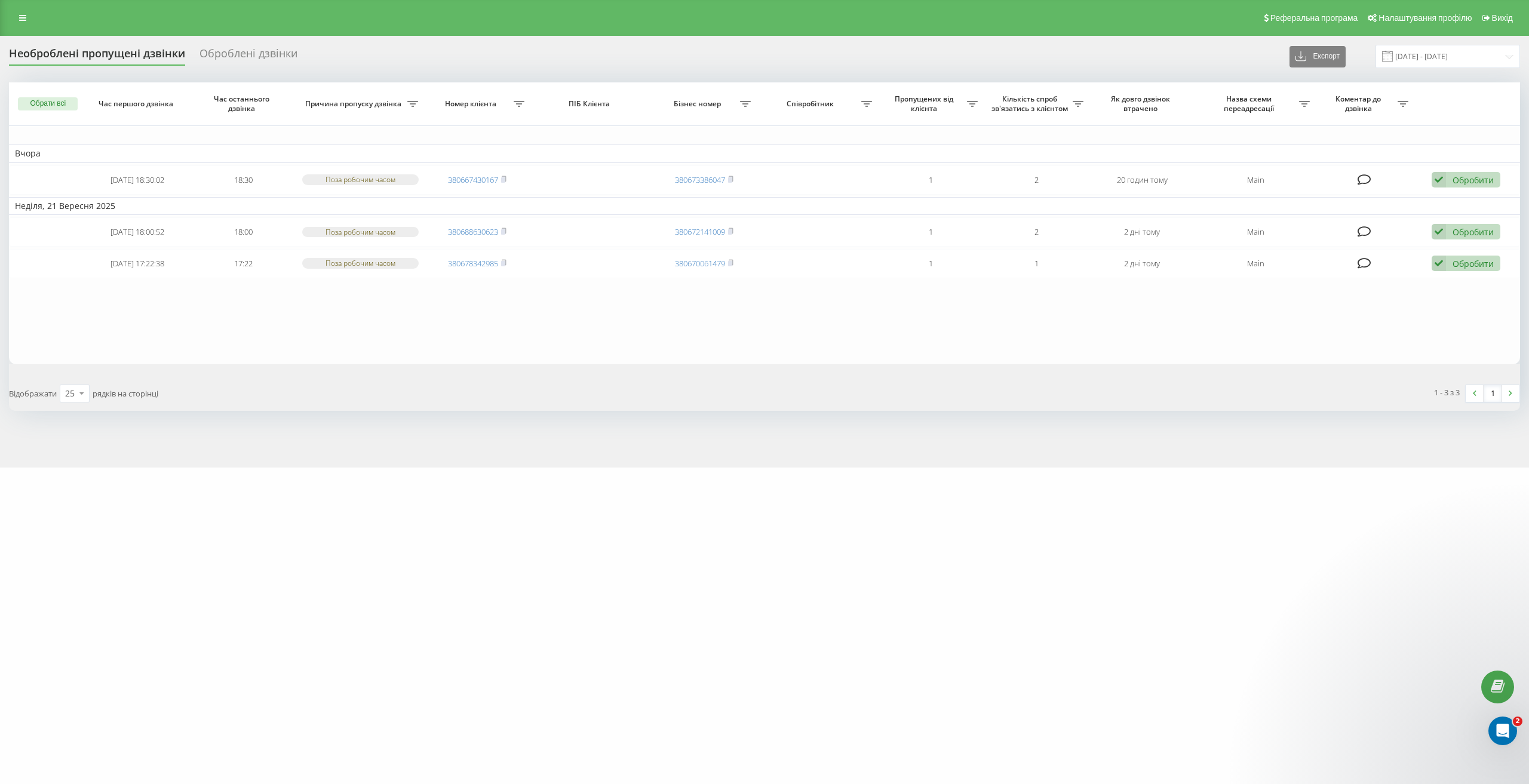
click at [34, 19] on div "Реферальна програма Налаштування профілю Вихід" at bounding box center [764, 18] width 1529 height 36
click at [25, 16] on icon at bounding box center [23, 17] width 8 height 8
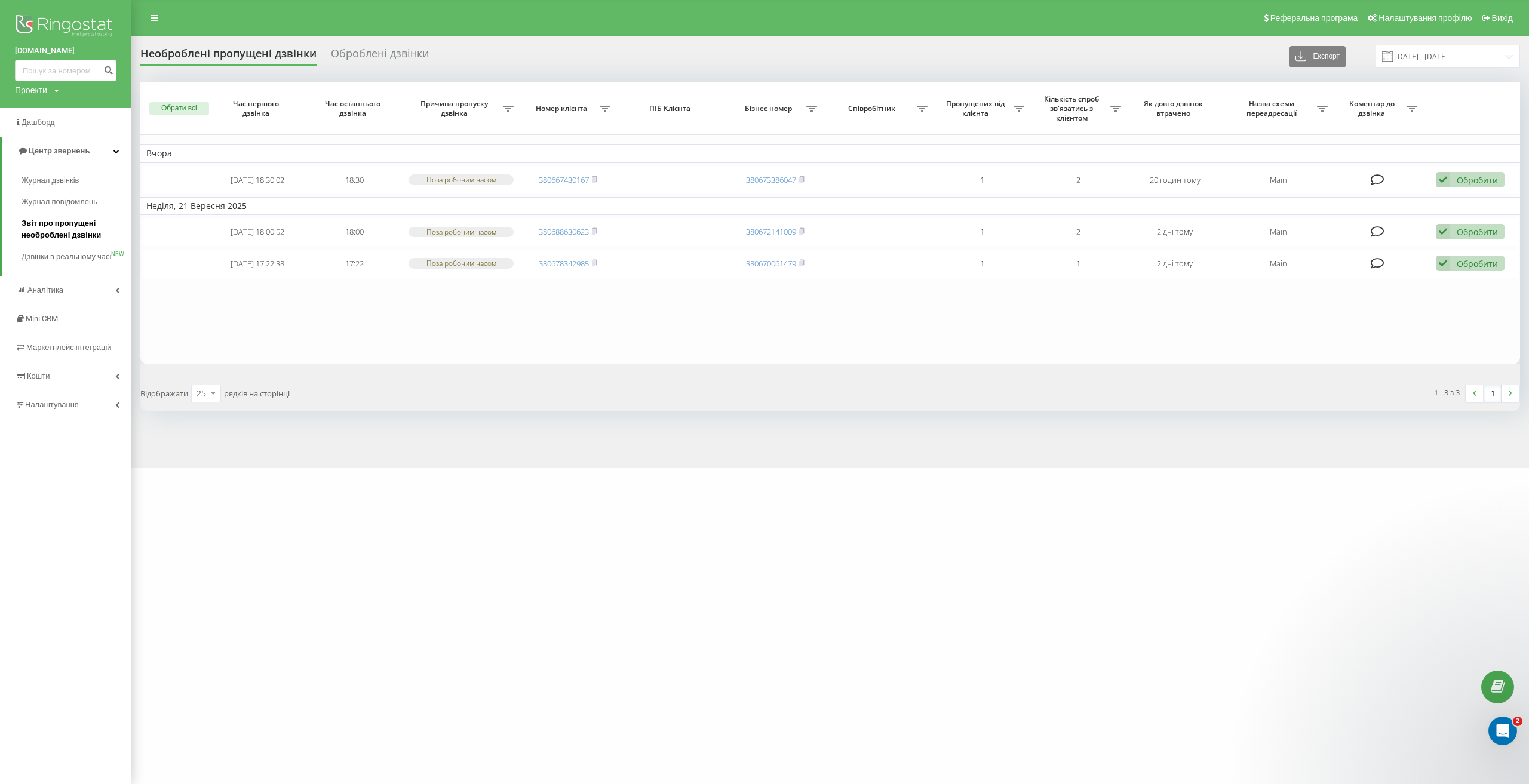
click at [88, 235] on span "Звіт про пропущені необроблені дзвінки" at bounding box center [74, 229] width 104 height 24
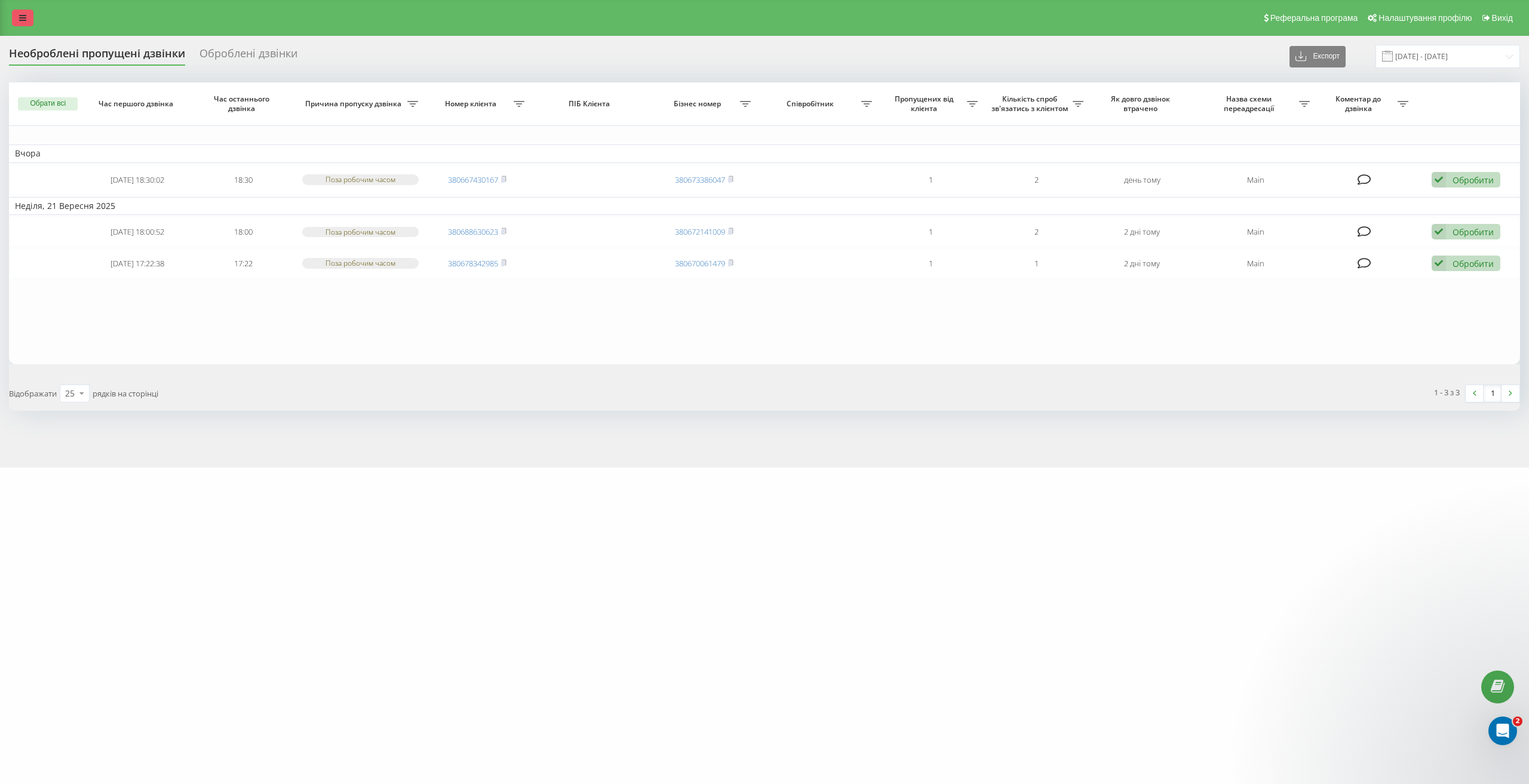
click at [13, 24] on link at bounding box center [23, 18] width 22 height 17
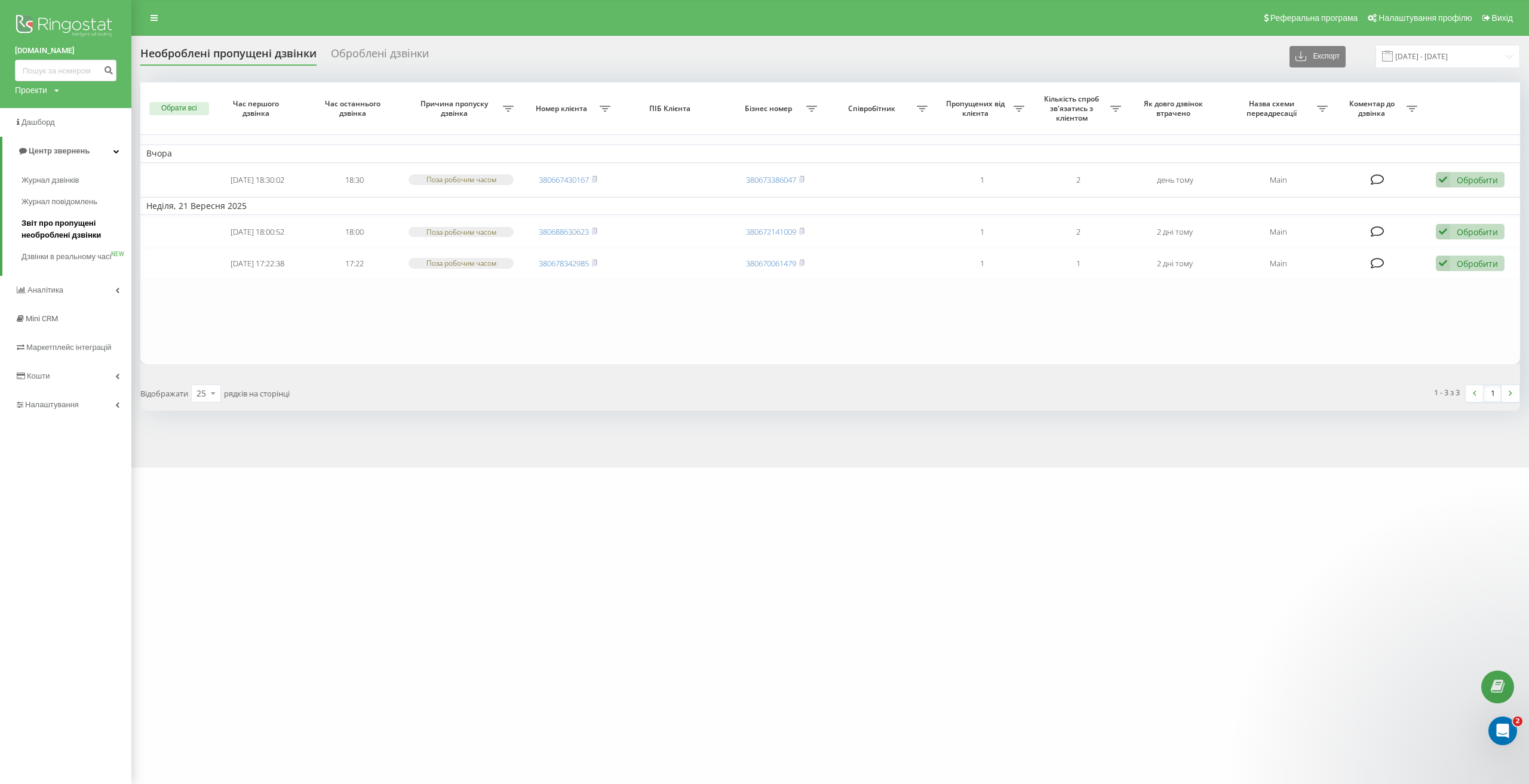
click at [88, 226] on span "Звіт про пропущені необроблені дзвінки" at bounding box center [74, 229] width 104 height 24
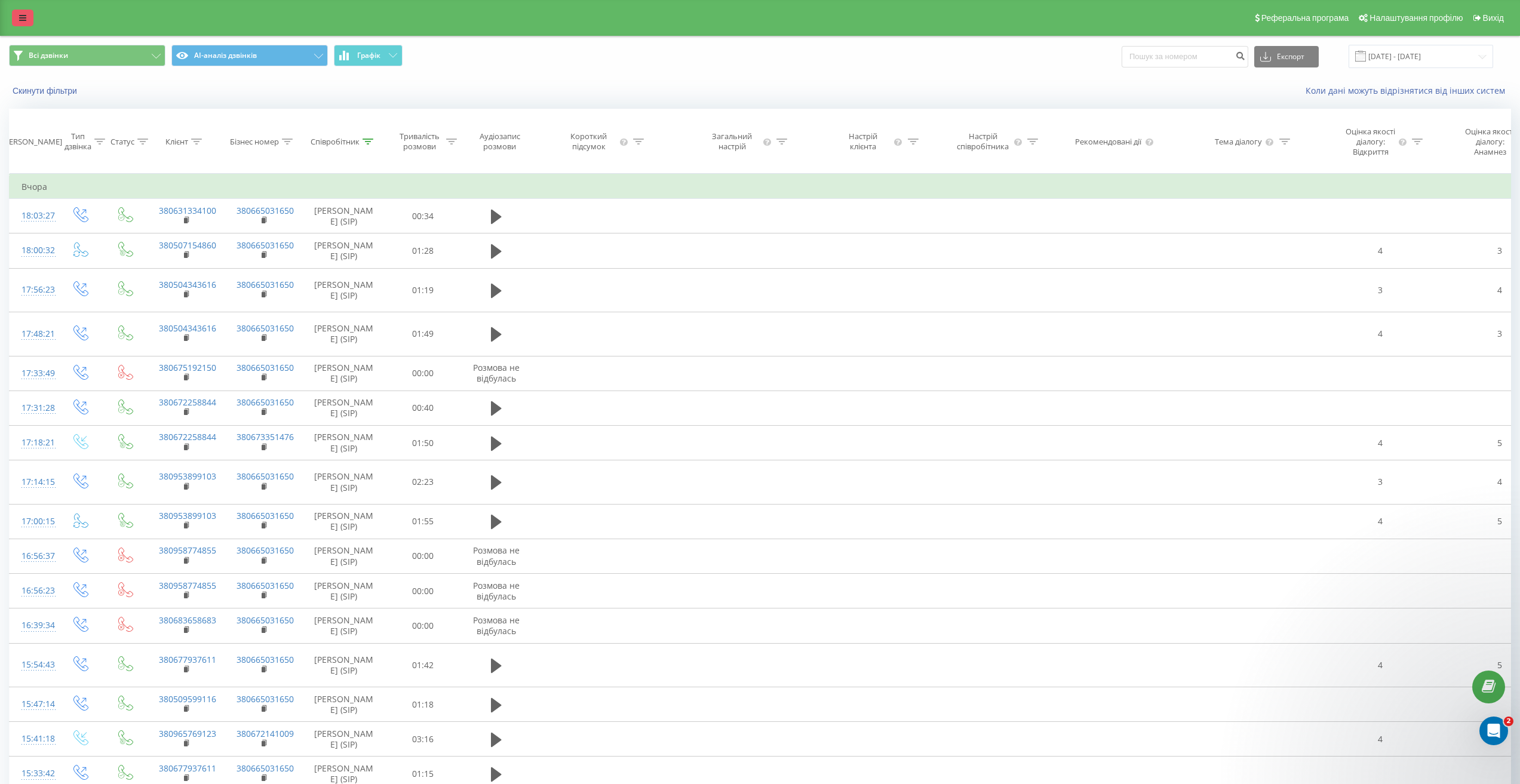
scroll to position [0, 1355]
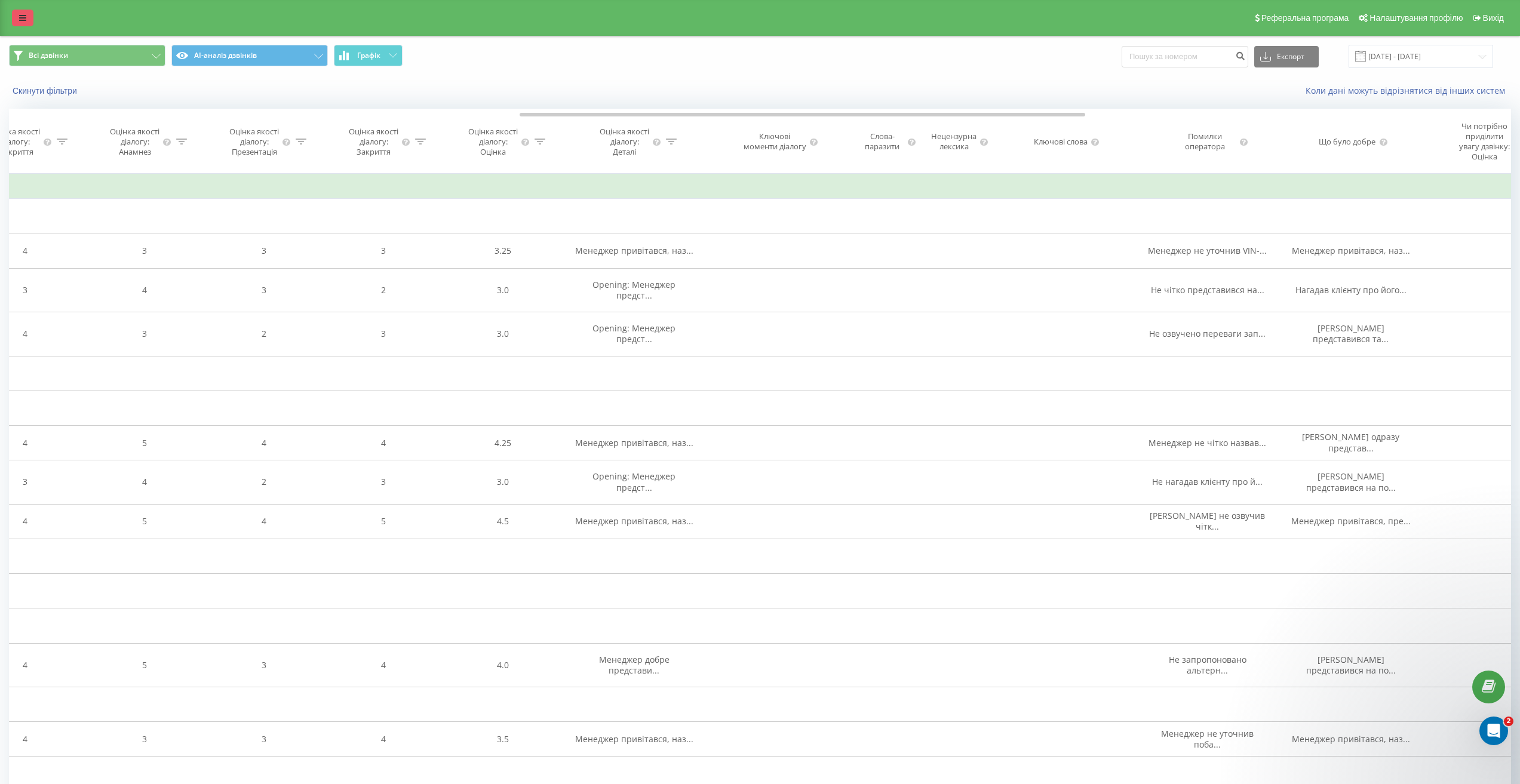
click at [30, 11] on link at bounding box center [23, 18] width 22 height 17
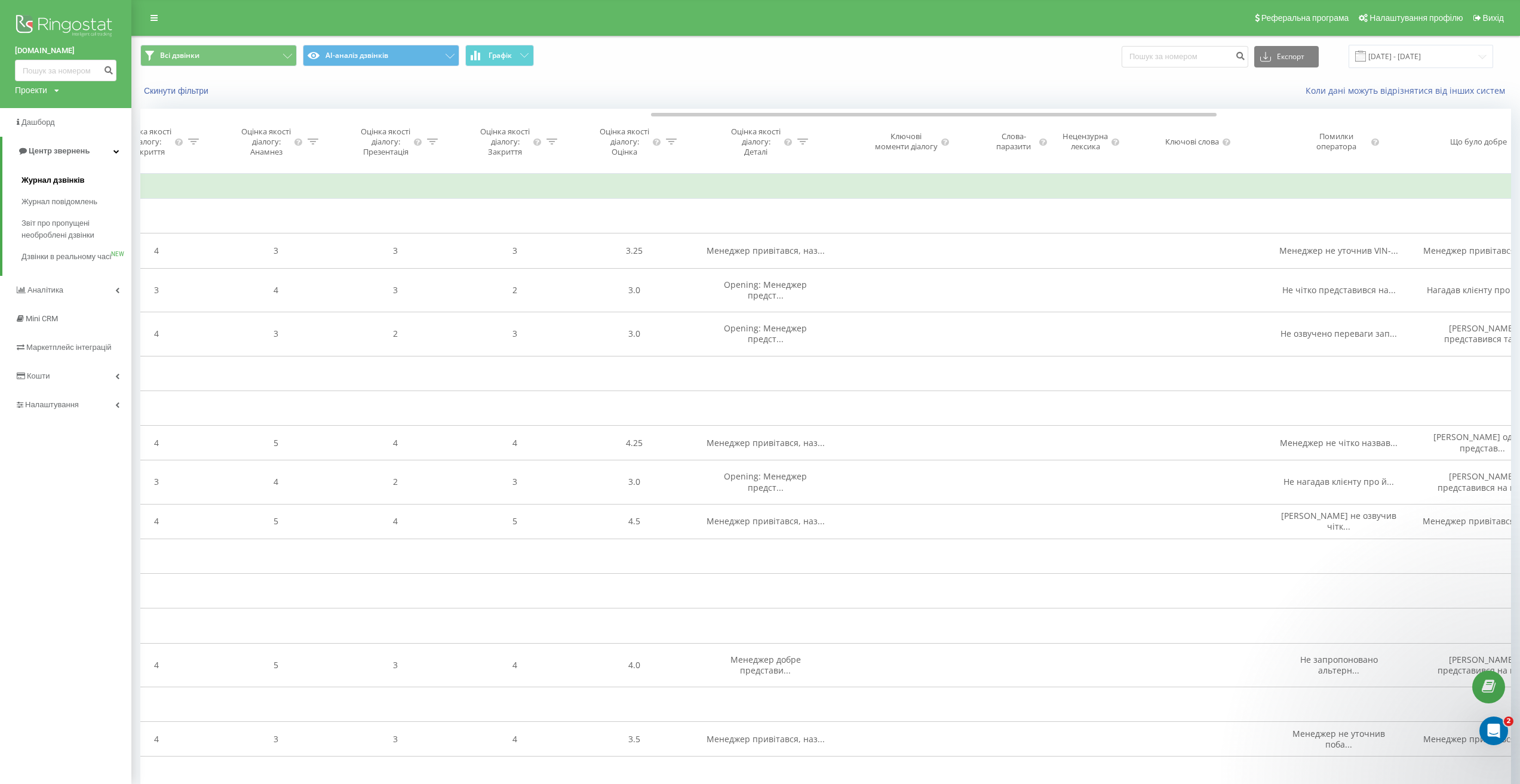
click at [69, 178] on span "Журнал дзвінків" at bounding box center [53, 181] width 63 height 12
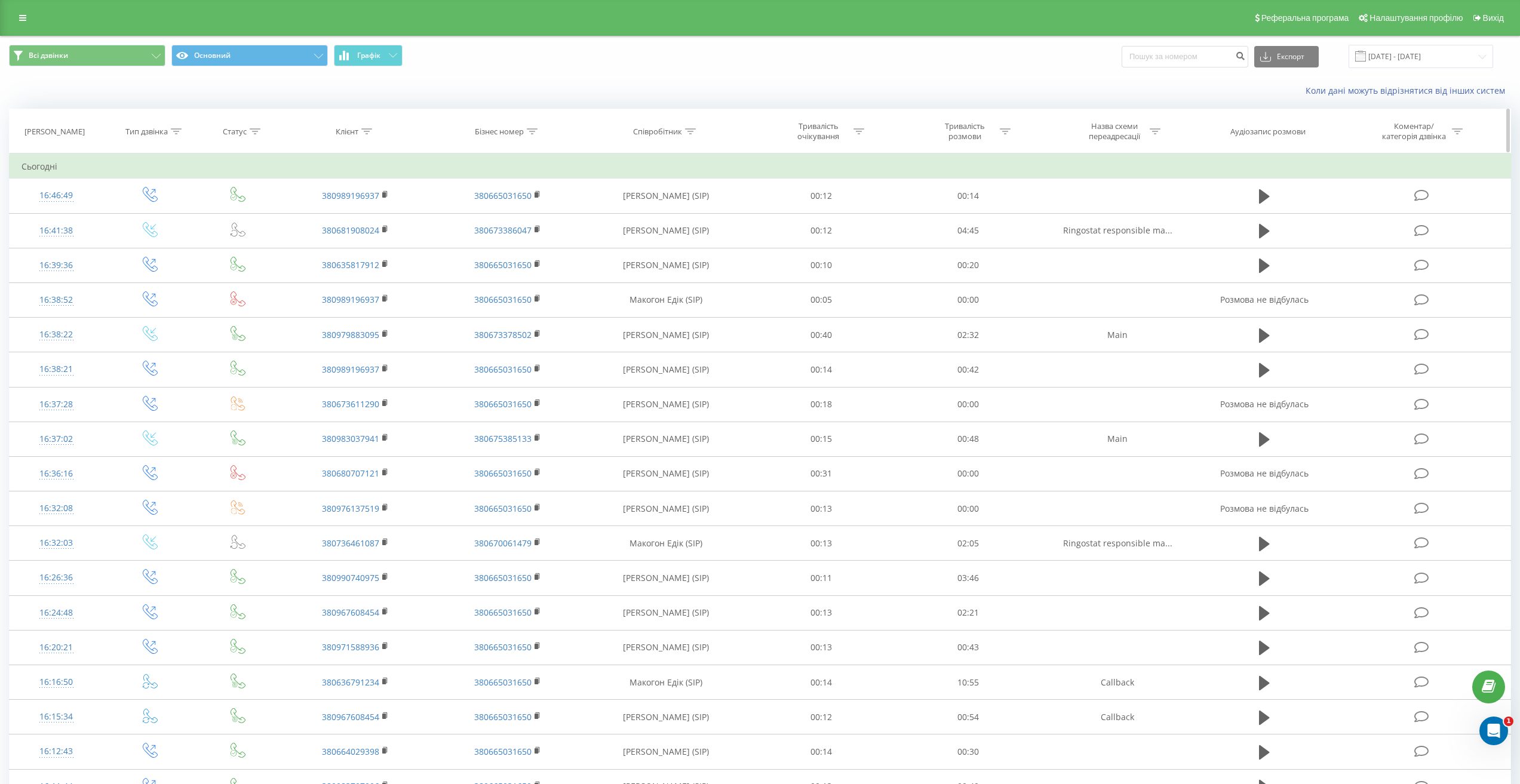
click at [367, 131] on icon at bounding box center [367, 132] width 11 height 6
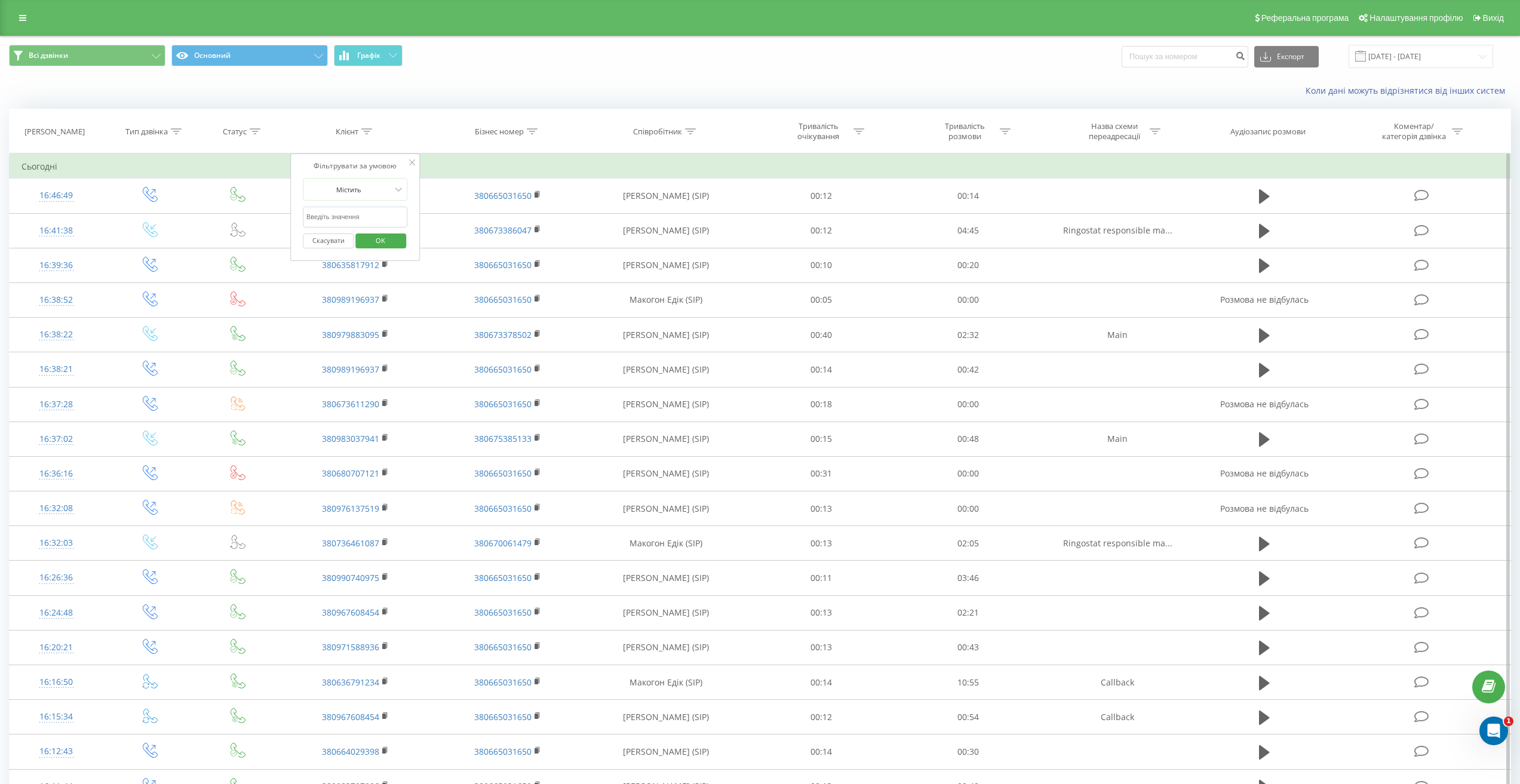
click at [349, 216] on input "text" at bounding box center [355, 217] width 105 height 21
paste input "(067) 295-69-78"
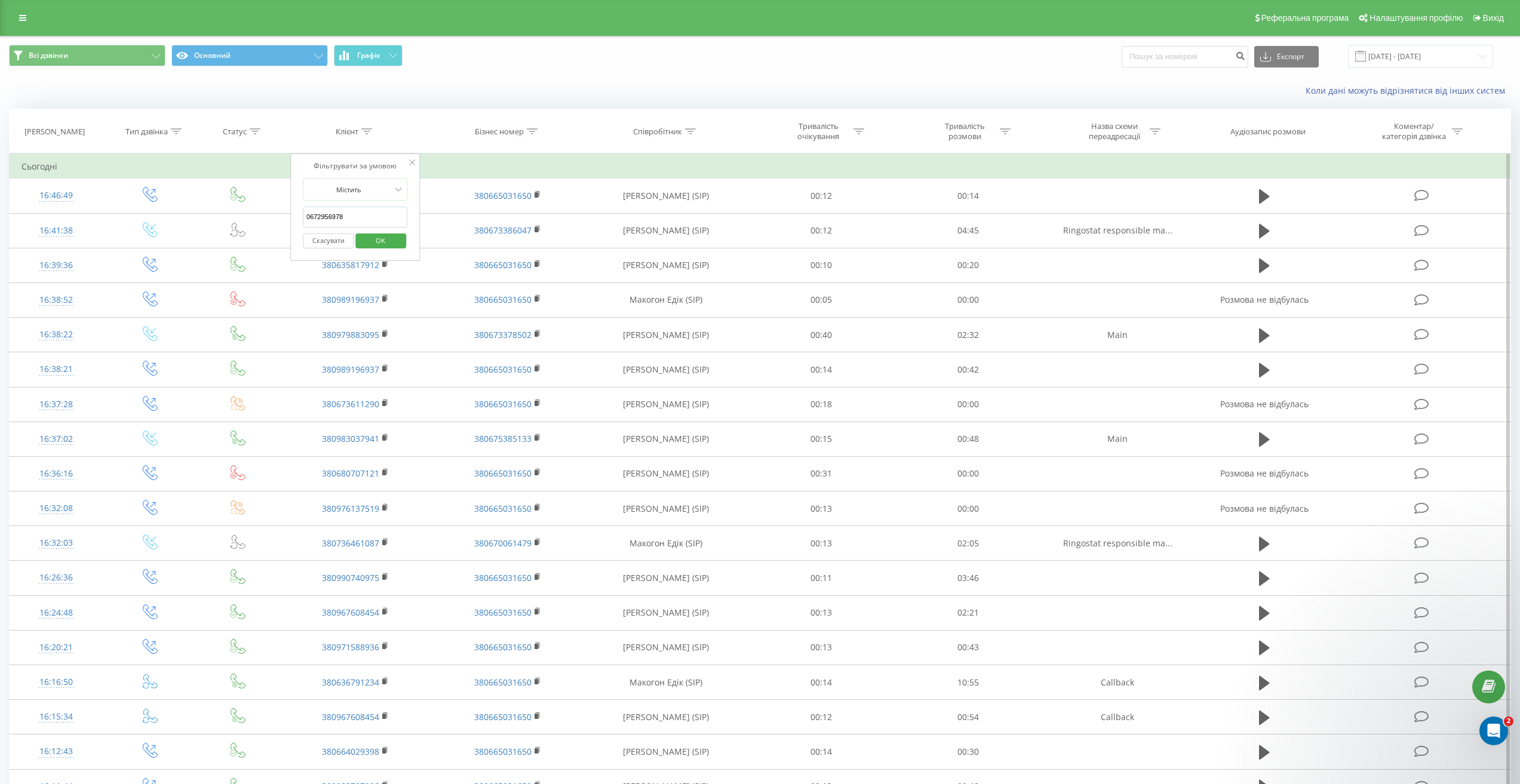
type input "0672956978"
click at [380, 238] on span "OK" at bounding box center [380, 240] width 33 height 19
